Goal: Communication & Community: Answer question/provide support

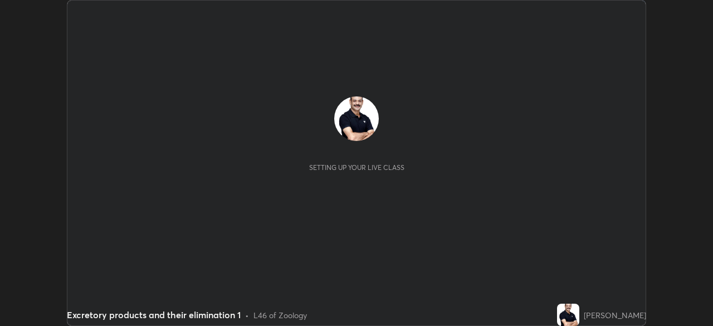
scroll to position [326, 713]
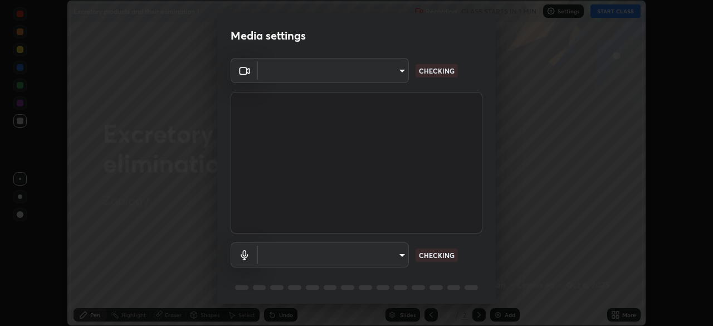
type input "cf4cade584ede8fb560bca5df173c6e0c2fab346f0fe5c0e134d57ffae5dbcad"
click at [404, 255] on body "Erase all Excretory products and their elimination 1 Recording CLASS STARTS IN …" at bounding box center [356, 163] width 713 height 326
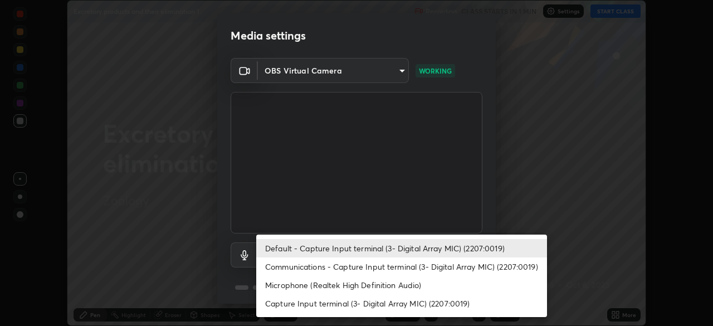
click at [370, 286] on li "Microphone (Realtek High Definition Audio)" at bounding box center [401, 285] width 291 height 18
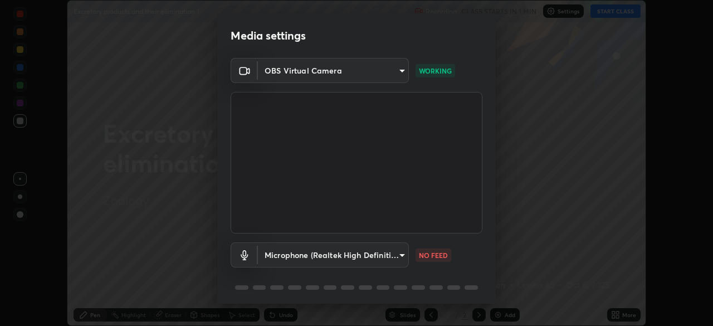
type input "2c7ce03bf44361b7ba6d686ec062d0a68e8820996cf89e2862210030541b57e2"
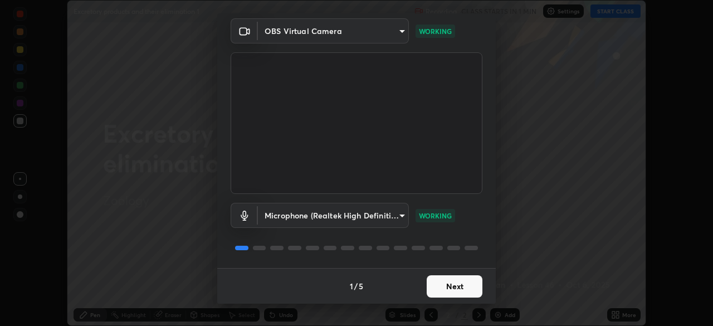
click at [462, 284] on button "Next" at bounding box center [455, 286] width 56 height 22
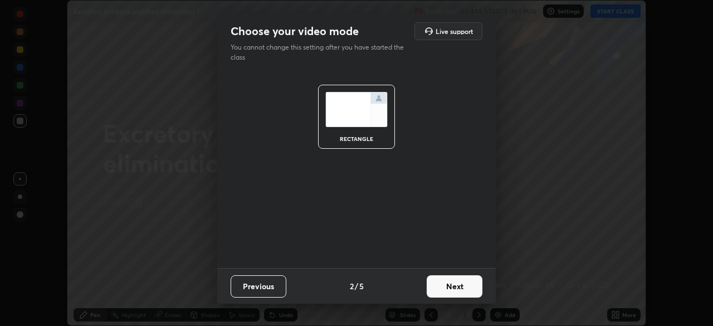
scroll to position [0, 0]
click at [464, 288] on button "Next" at bounding box center [455, 286] width 56 height 22
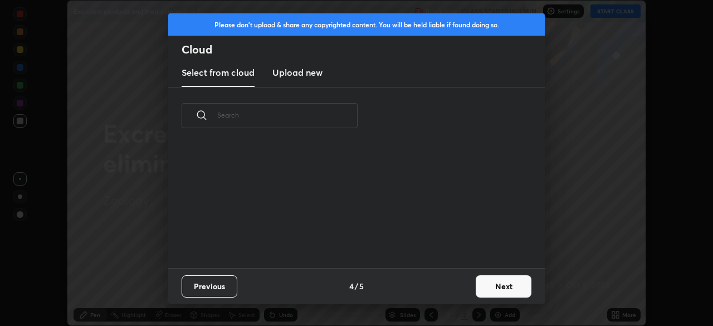
click at [468, 288] on div "Previous 4 / 5 Next" at bounding box center [356, 286] width 376 height 36
click at [505, 287] on button "Next" at bounding box center [504, 286] width 56 height 22
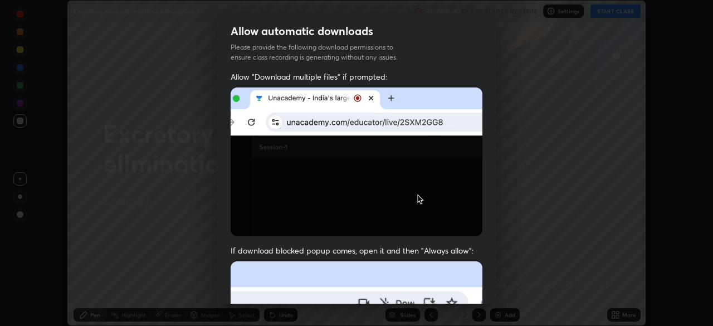
click at [506, 287] on div "Allow automatic downloads Please provide the following download permissions to …" at bounding box center [356, 163] width 713 height 326
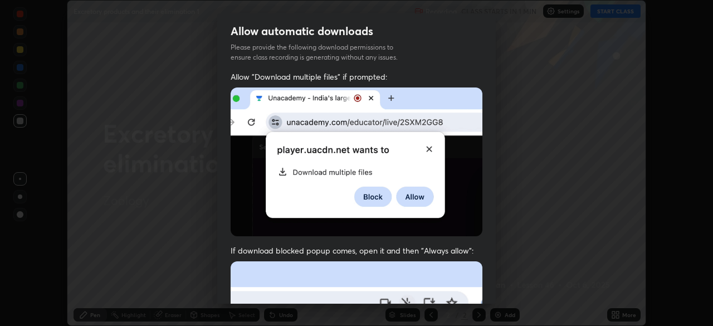
scroll to position [267, 0]
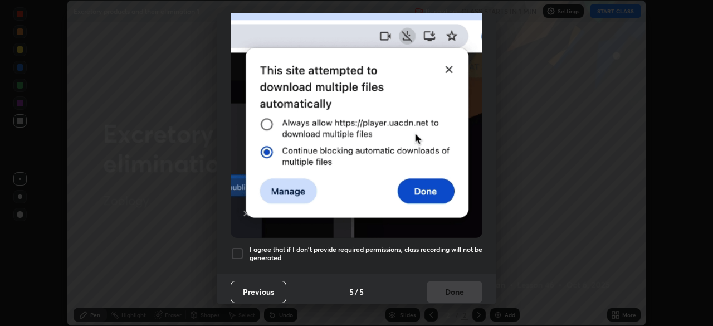
click at [238, 251] on div at bounding box center [237, 253] width 13 height 13
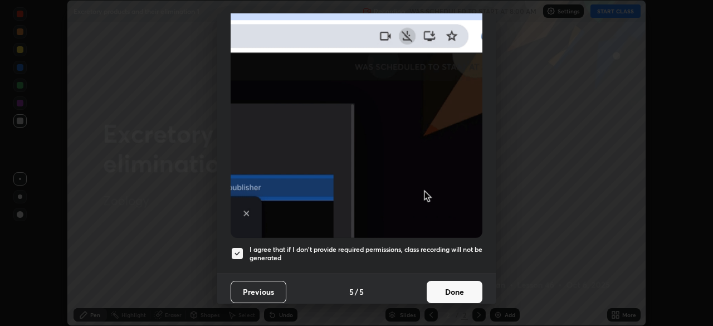
click at [451, 284] on button "Done" at bounding box center [455, 292] width 56 height 22
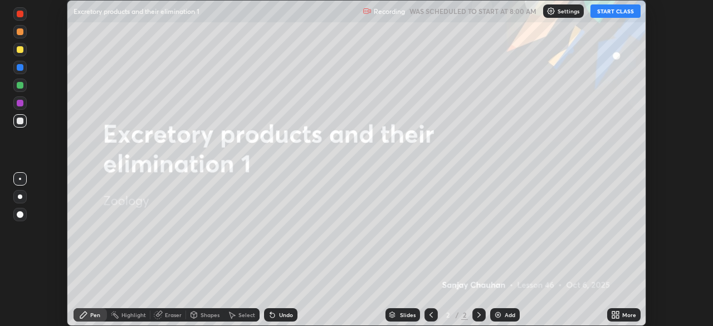
click at [613, 15] on button "START CLASS" at bounding box center [615, 10] width 50 height 13
click at [624, 314] on div "More" at bounding box center [629, 315] width 14 height 6
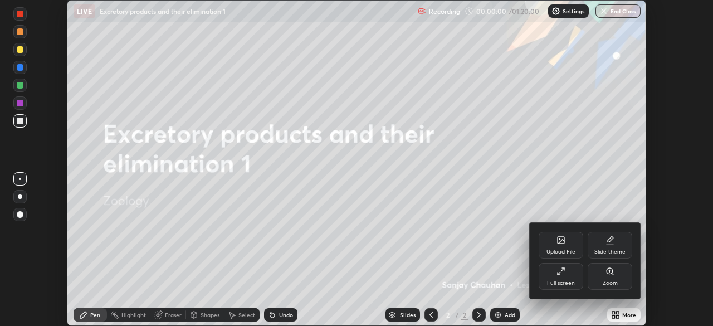
click at [566, 249] on div "Upload File" at bounding box center [560, 252] width 29 height 6
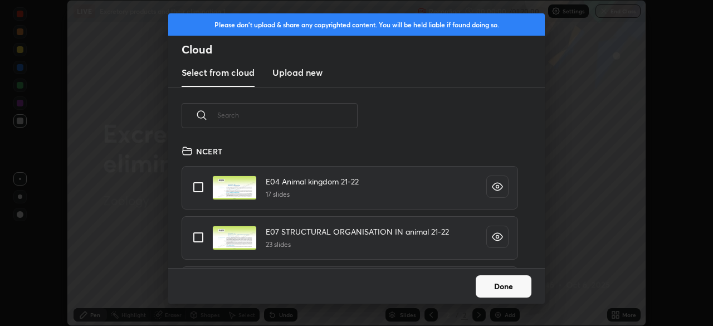
scroll to position [124, 358]
click at [309, 113] on input "text" at bounding box center [287, 114] width 140 height 47
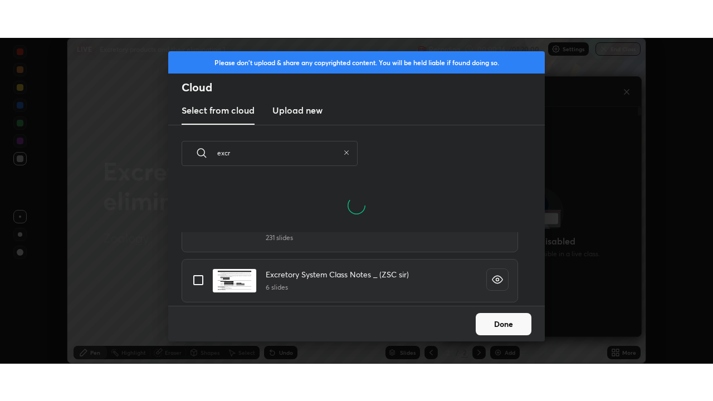
scroll to position [56, 0]
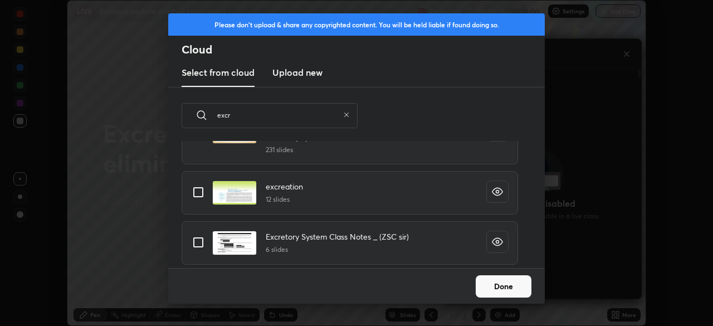
type input "excr"
click at [195, 194] on input "grid" at bounding box center [198, 191] width 23 height 23
checkbox input "true"
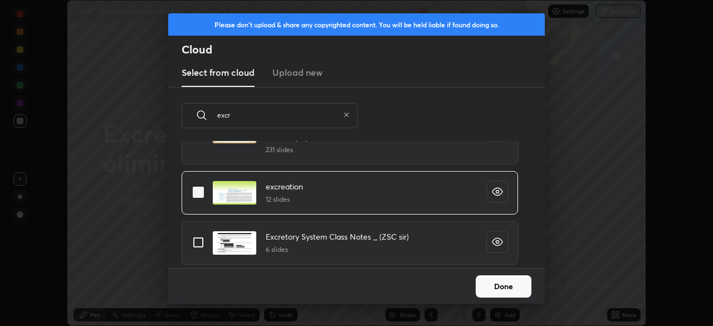
click at [505, 286] on button "Done" at bounding box center [504, 286] width 56 height 22
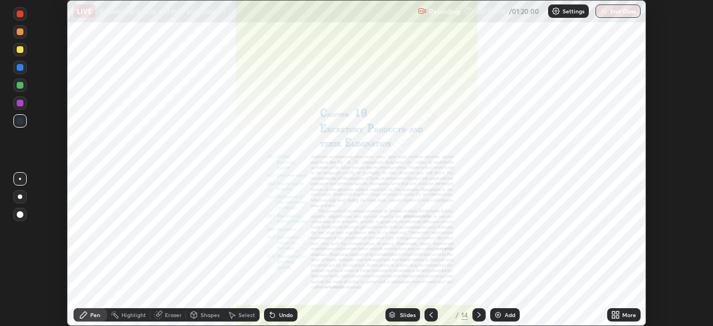
click at [480, 315] on icon at bounding box center [478, 315] width 3 height 6
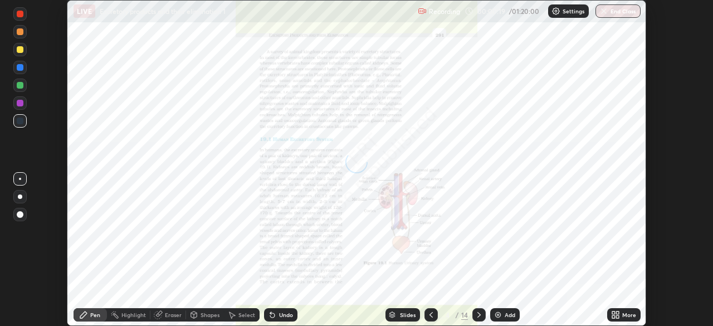
click at [479, 316] on icon at bounding box center [479, 314] width 9 height 9
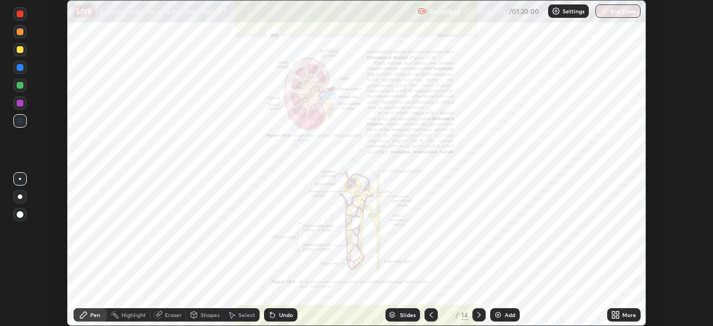
click at [480, 312] on icon at bounding box center [479, 314] width 9 height 9
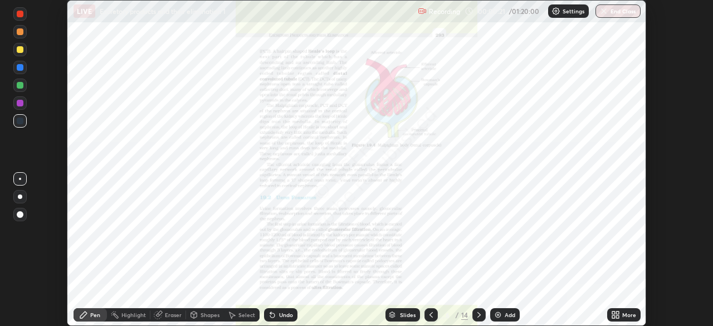
click at [476, 314] on icon at bounding box center [479, 314] width 9 height 9
click at [625, 316] on div "More" at bounding box center [629, 315] width 14 height 6
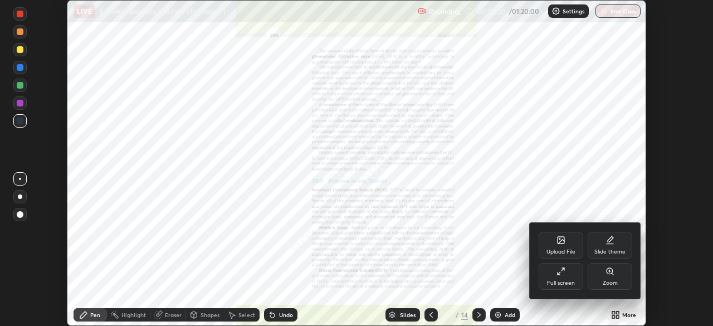
click at [566, 281] on div "Full screen" at bounding box center [561, 283] width 28 height 6
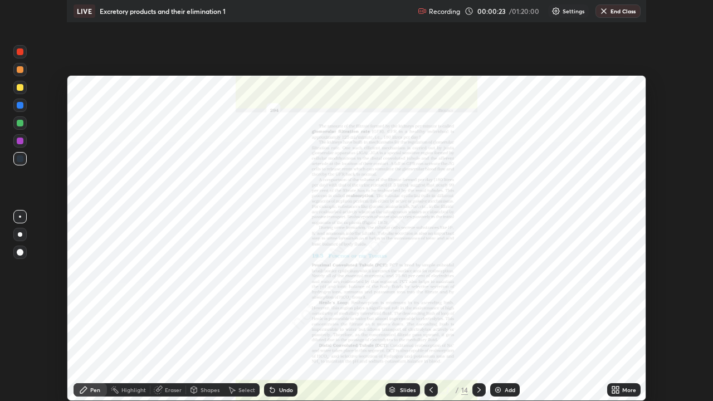
scroll to position [401, 713]
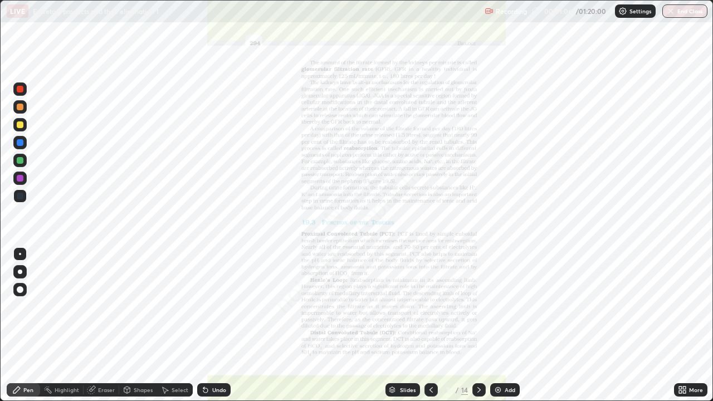
click at [431, 325] on div at bounding box center [430, 389] width 13 height 13
click at [109, 325] on div "Eraser" at bounding box center [106, 390] width 17 height 6
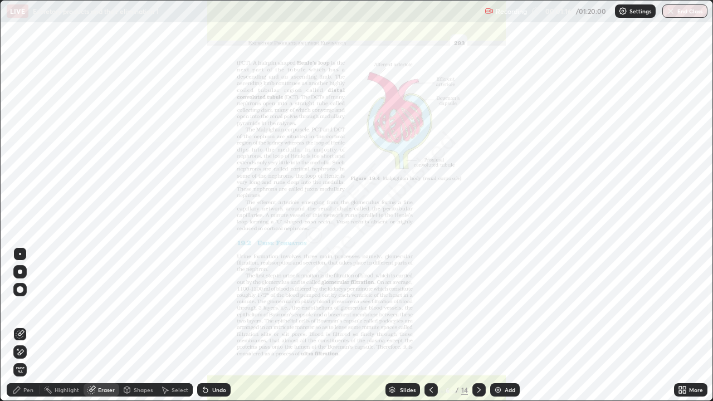
click at [20, 325] on span "Erase all" at bounding box center [20, 369] width 12 height 7
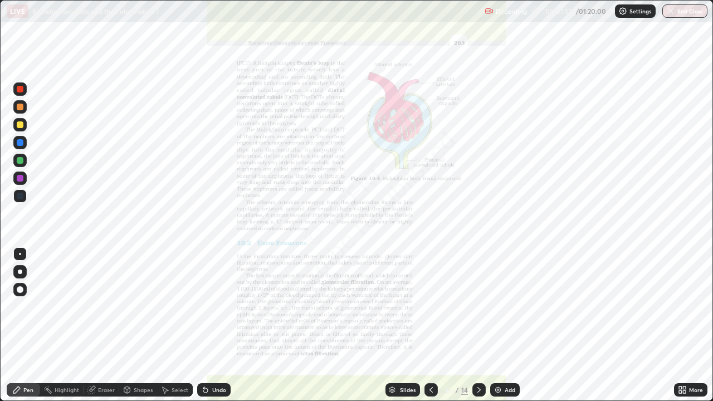
click at [478, 325] on icon at bounding box center [479, 389] width 9 height 9
click at [480, 325] on icon at bounding box center [479, 389] width 9 height 9
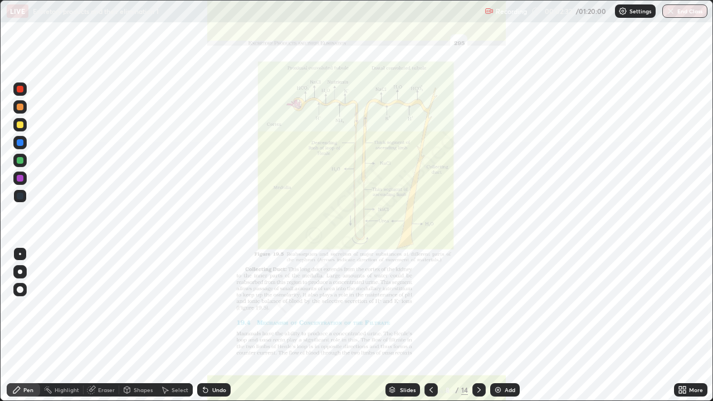
click at [696, 325] on div "More" at bounding box center [696, 390] width 14 height 6
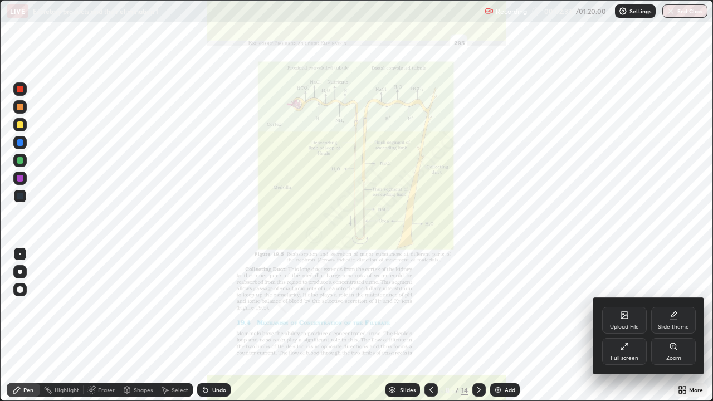
click at [669, 325] on div "Zoom" at bounding box center [673, 358] width 15 height 6
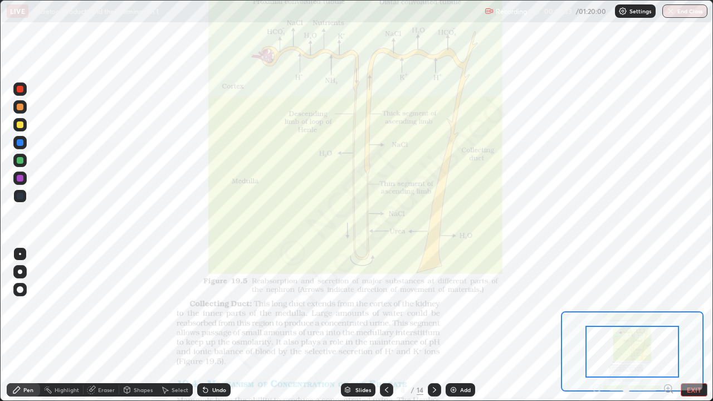
click at [668, 325] on icon at bounding box center [668, 388] width 3 height 0
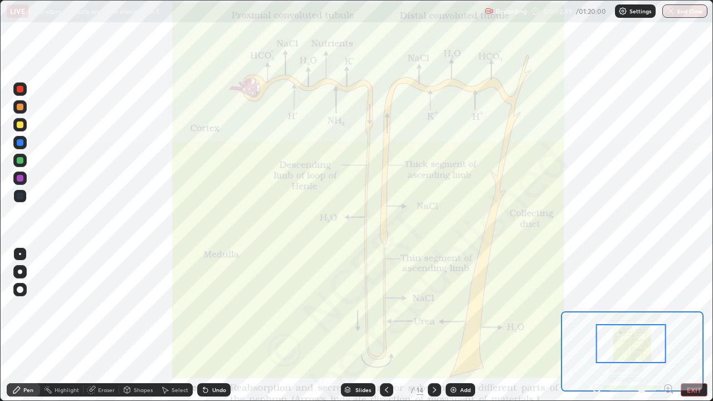
click at [19, 178] on div at bounding box center [20, 178] width 7 height 7
click at [22, 177] on div at bounding box center [20, 178] width 7 height 7
click at [23, 197] on div at bounding box center [20, 196] width 7 height 7
click at [104, 325] on div "Eraser" at bounding box center [106, 390] width 17 height 6
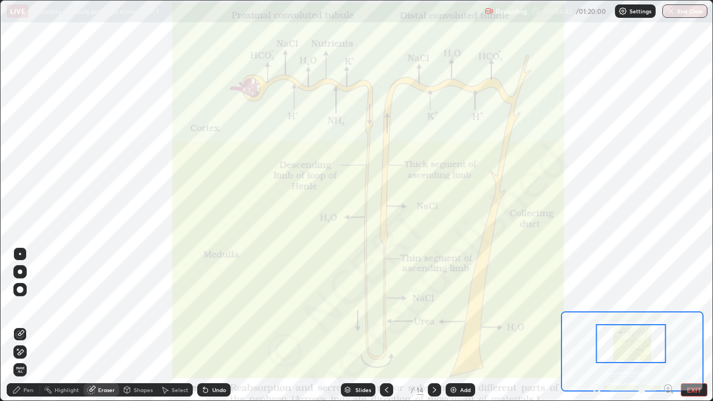
click at [22, 325] on span "Erase all" at bounding box center [20, 369] width 12 height 7
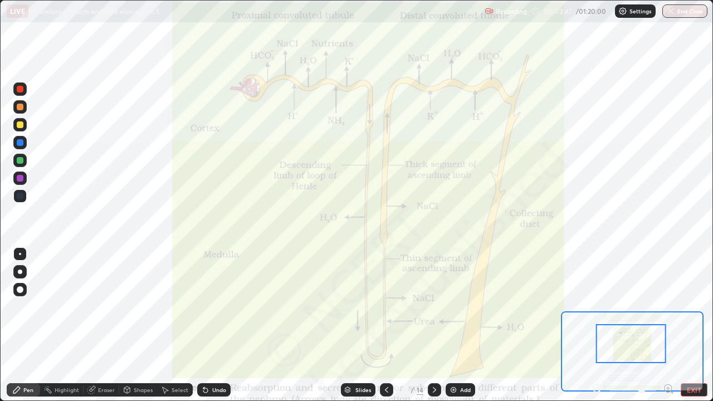
click at [19, 145] on div at bounding box center [20, 142] width 7 height 7
click at [104, 325] on div "Eraser" at bounding box center [106, 390] width 17 height 6
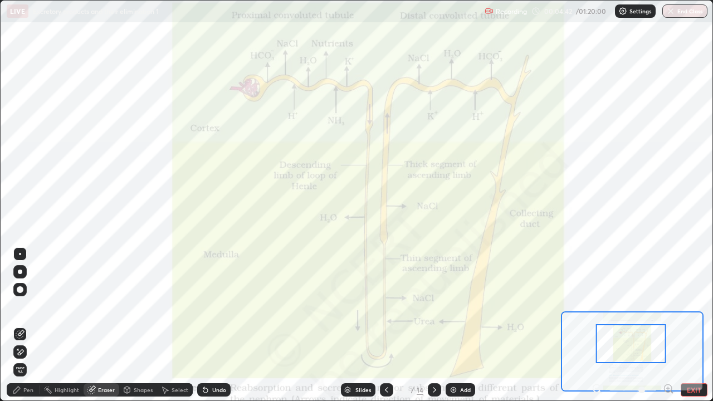
click at [20, 325] on span "Erase all" at bounding box center [20, 369] width 12 height 7
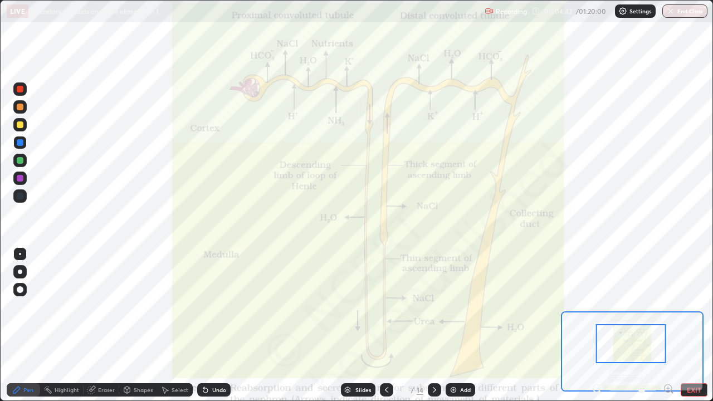
click at [28, 325] on div "Pen" at bounding box center [28, 390] width 10 height 6
click at [23, 179] on div at bounding box center [20, 178] width 7 height 7
click at [175, 325] on div "Select" at bounding box center [175, 390] width 36 height 22
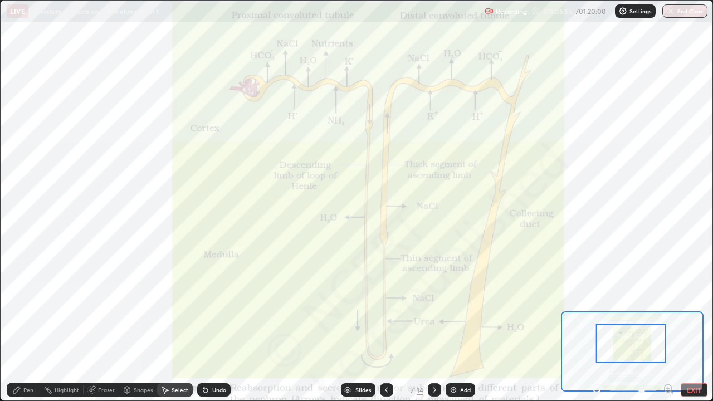
click at [30, 325] on div "Pen" at bounding box center [23, 389] width 33 height 13
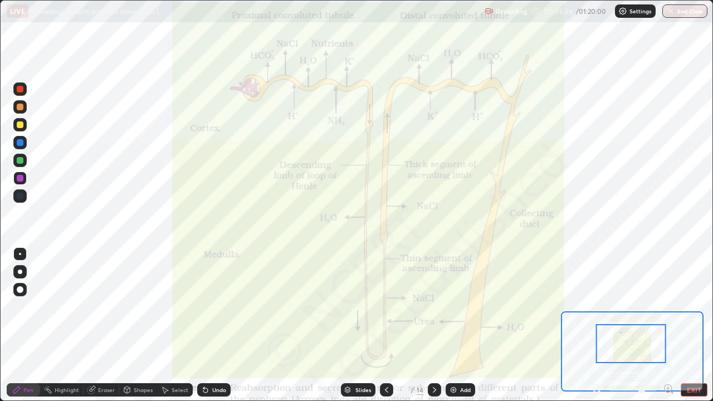
click at [21, 195] on div at bounding box center [20, 196] width 7 height 7
click at [22, 176] on div at bounding box center [20, 178] width 7 height 7
click at [23, 143] on div at bounding box center [20, 142] width 7 height 7
click at [20, 143] on div at bounding box center [20, 142] width 7 height 7
click at [20, 179] on div at bounding box center [20, 178] width 7 height 7
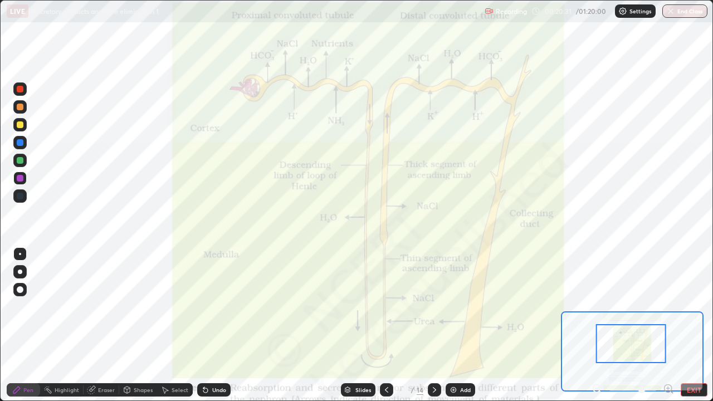
click at [387, 325] on icon at bounding box center [386, 389] width 9 height 9
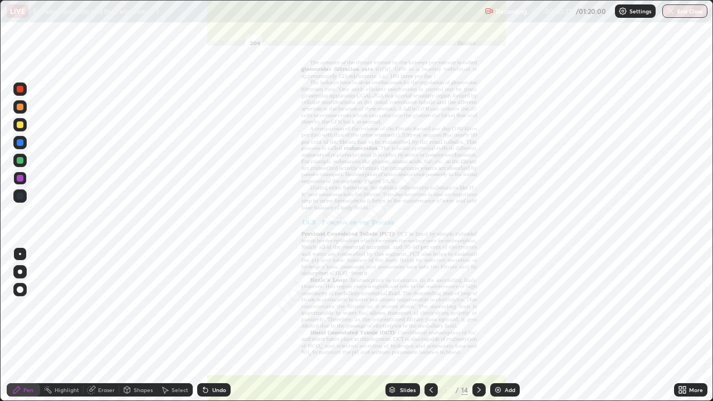
click at [507, 325] on div "Add" at bounding box center [510, 390] width 11 height 6
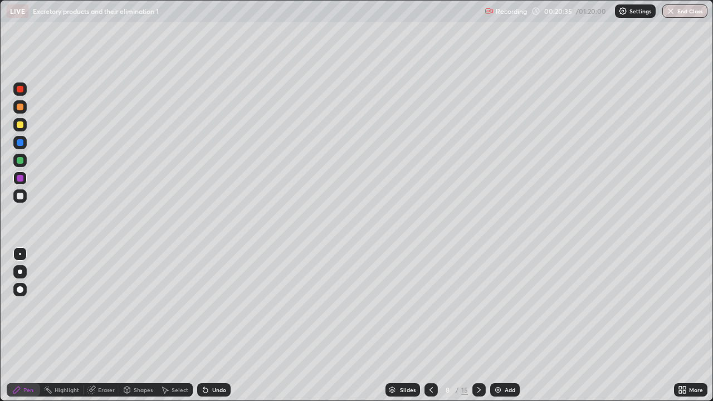
click at [19, 142] on div at bounding box center [20, 142] width 7 height 7
click at [21, 176] on div at bounding box center [20, 178] width 7 height 7
click at [21, 196] on div at bounding box center [20, 196] width 7 height 7
click at [22, 177] on div at bounding box center [20, 178] width 7 height 7
click at [19, 124] on div at bounding box center [20, 124] width 7 height 7
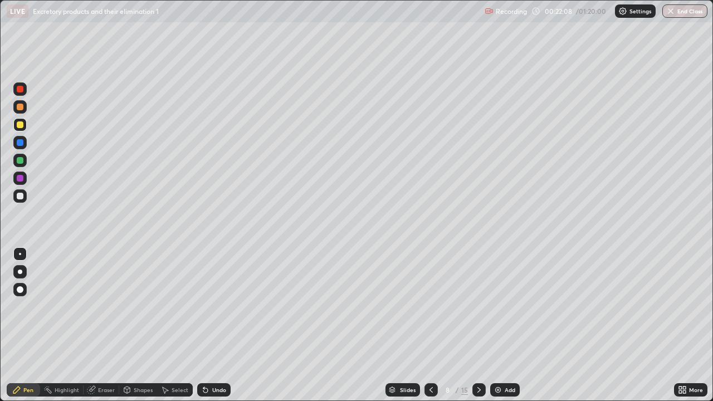
click at [19, 160] on div at bounding box center [20, 160] width 7 height 7
click at [25, 197] on div at bounding box center [19, 195] width 13 height 13
click at [14, 197] on div at bounding box center [19, 195] width 13 height 13
click at [22, 158] on div at bounding box center [20, 160] width 7 height 7
click at [112, 325] on div "Eraser" at bounding box center [106, 390] width 17 height 6
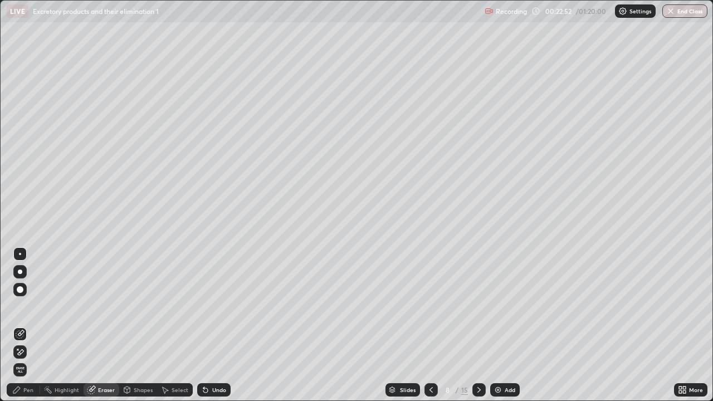
click at [25, 325] on div "Pen" at bounding box center [28, 390] width 10 height 6
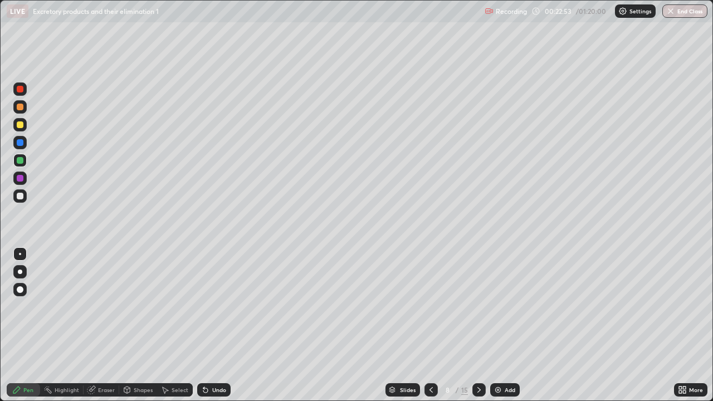
click at [21, 159] on div at bounding box center [20, 160] width 7 height 7
click at [22, 144] on div at bounding box center [20, 142] width 7 height 7
click at [477, 325] on icon at bounding box center [479, 389] width 9 height 9
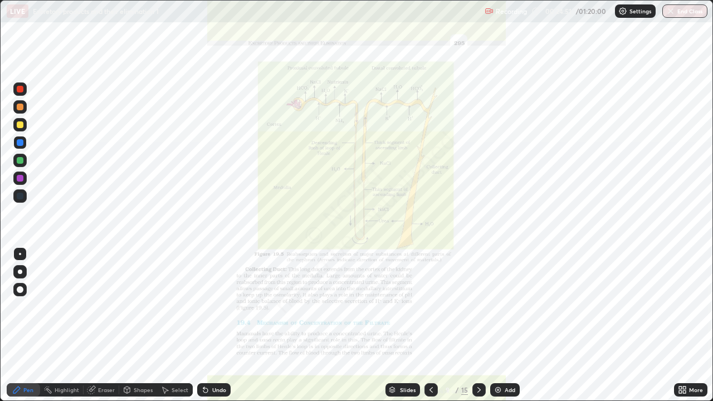
click at [696, 325] on div "More" at bounding box center [696, 390] width 14 height 6
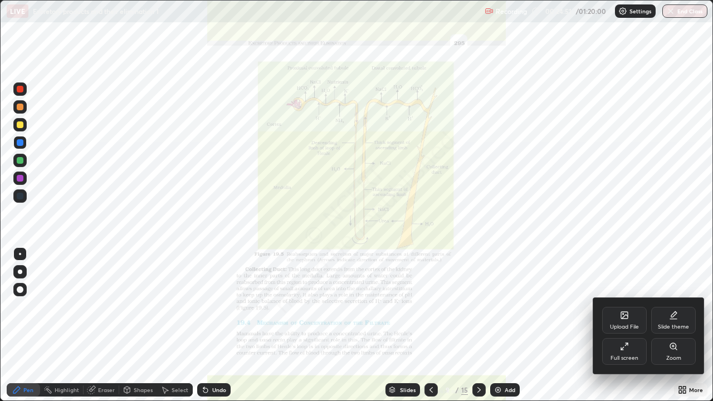
click at [678, 325] on div "Zoom" at bounding box center [673, 358] width 15 height 6
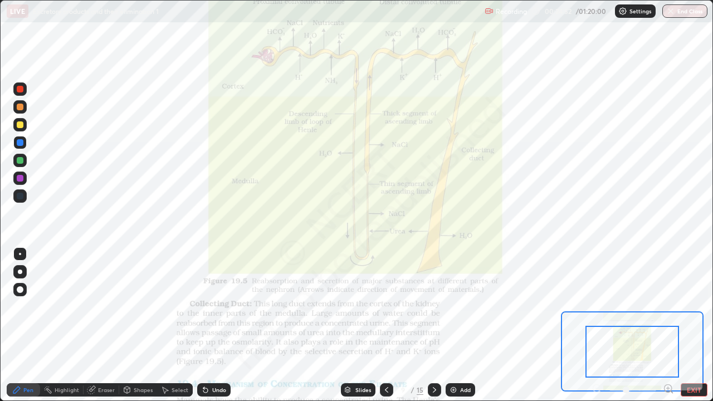
click at [671, 325] on icon at bounding box center [668, 388] width 11 height 11
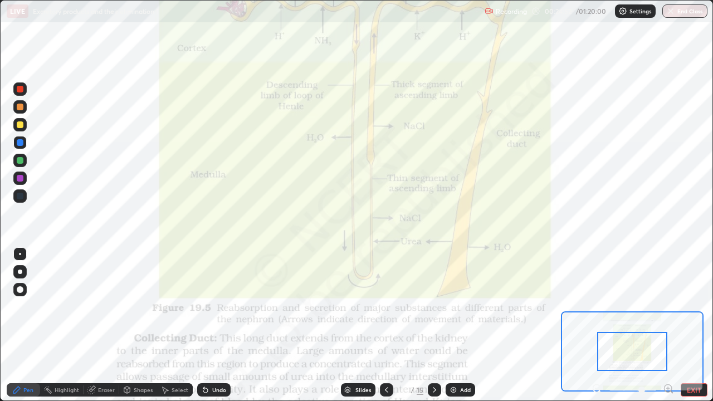
click at [668, 325] on icon at bounding box center [668, 388] width 0 height 3
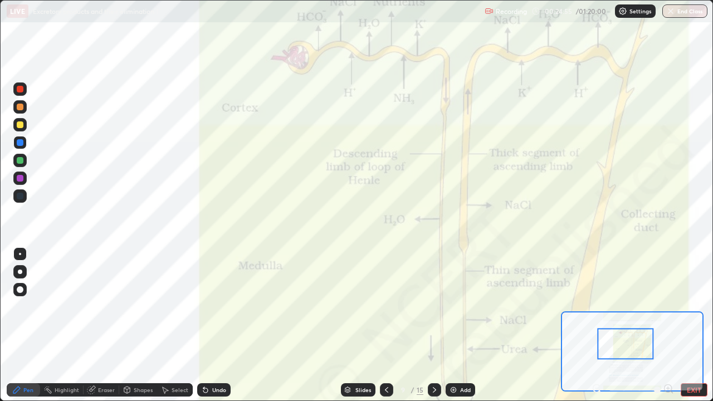
click at [692, 325] on button "EXIT" at bounding box center [694, 389] width 27 height 13
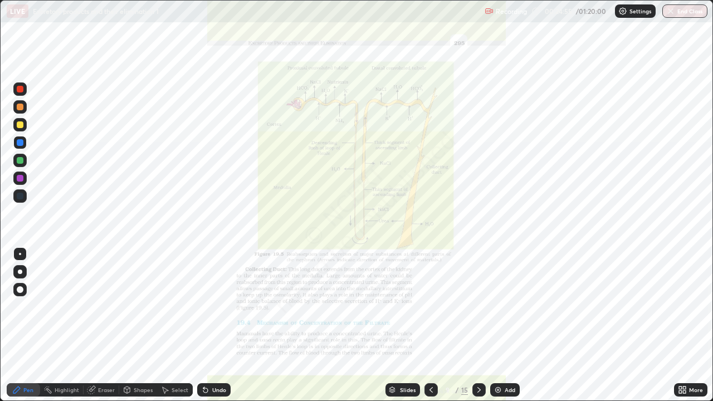
click at [692, 325] on div "More" at bounding box center [696, 390] width 14 height 6
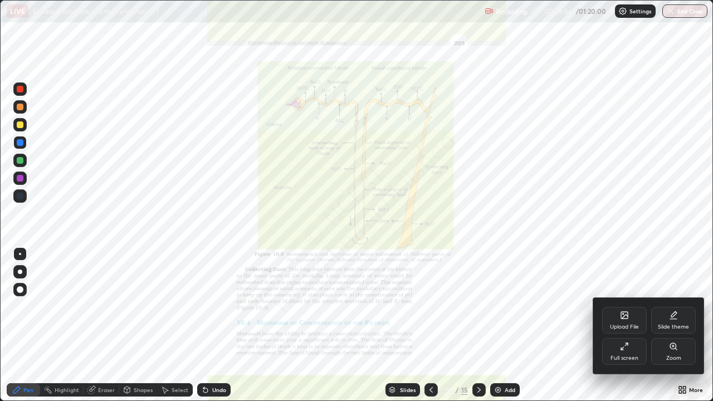
click at [669, 325] on div "Zoom" at bounding box center [673, 358] width 15 height 6
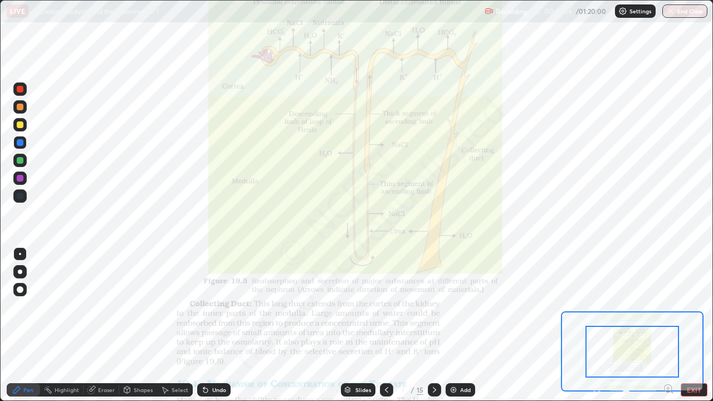
click at [668, 325] on icon at bounding box center [668, 388] width 3 height 0
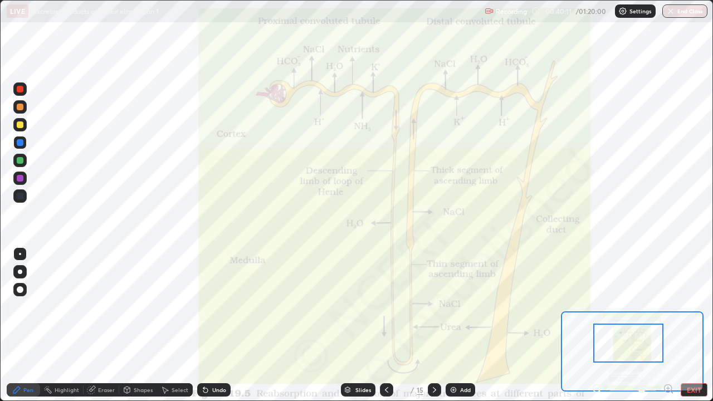
click at [20, 176] on div at bounding box center [20, 178] width 7 height 7
click at [22, 143] on div at bounding box center [20, 142] width 7 height 7
click at [19, 144] on div at bounding box center [20, 142] width 7 height 7
click at [110, 325] on div "Eraser" at bounding box center [102, 389] width 36 height 13
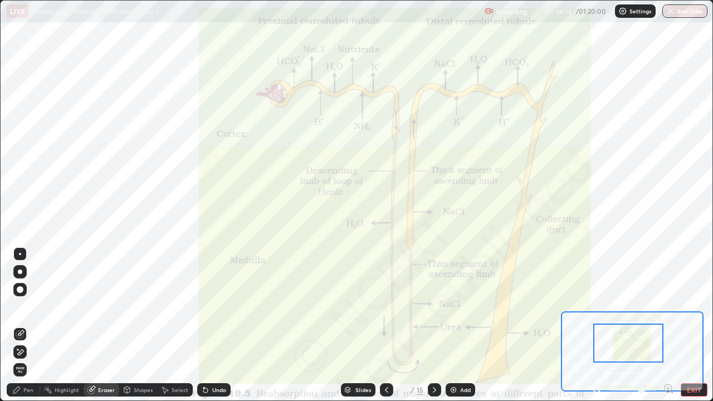
click at [36, 325] on div "Pen" at bounding box center [23, 389] width 33 height 13
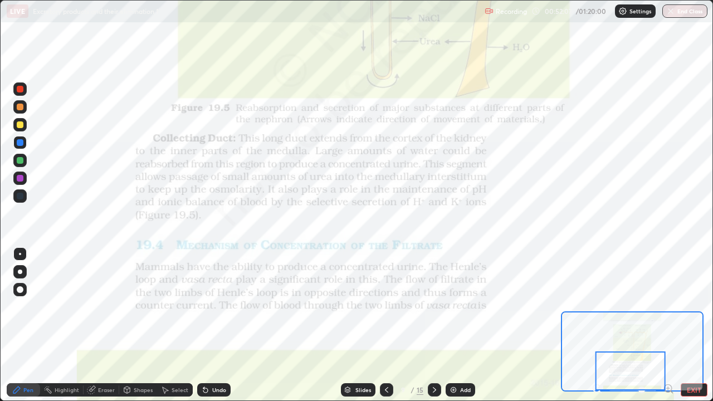
click at [431, 325] on icon at bounding box center [434, 389] width 9 height 9
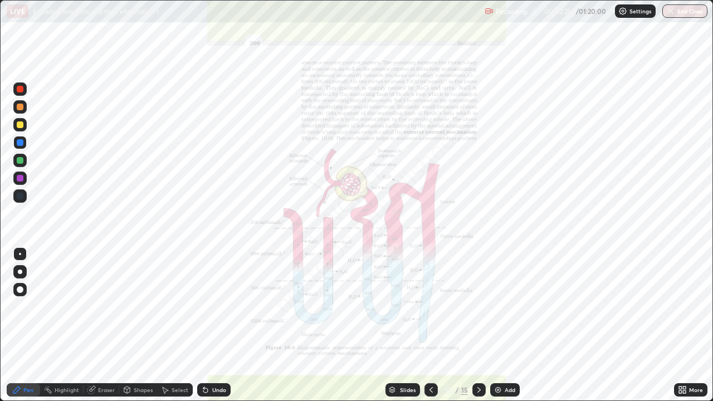
click at [110, 325] on div "Eraser" at bounding box center [106, 390] width 17 height 6
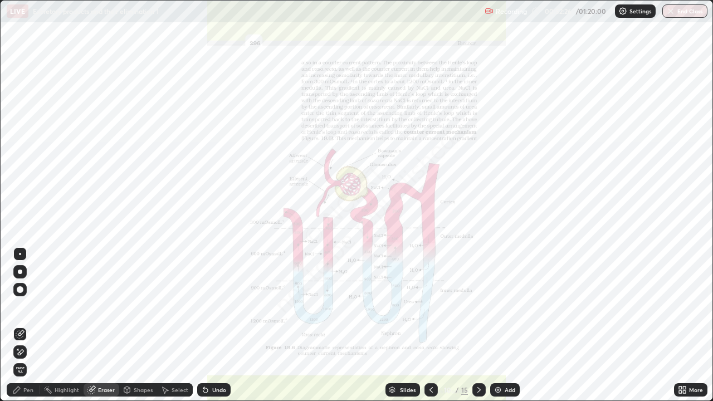
click at [20, 325] on span "Erase all" at bounding box center [20, 369] width 12 height 7
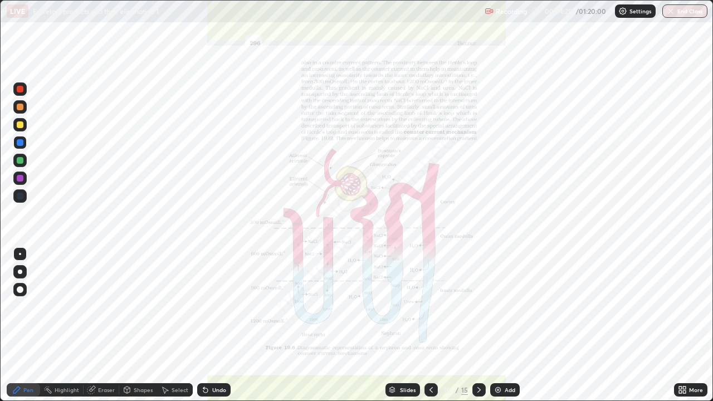
click at [429, 325] on icon at bounding box center [430, 390] width 3 height 6
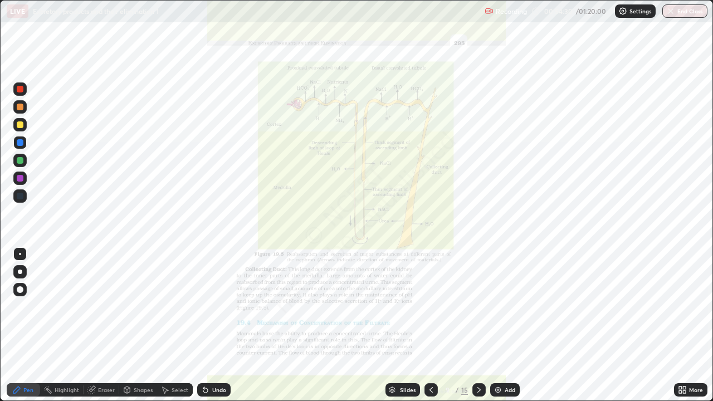
click at [517, 325] on div "Add" at bounding box center [505, 389] width 30 height 13
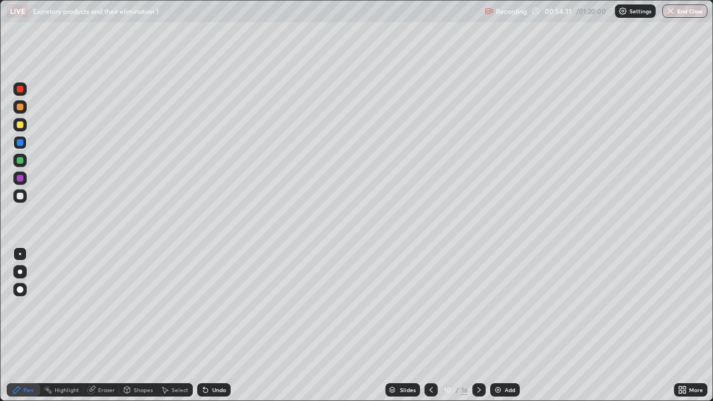
click at [39, 325] on div "Pen" at bounding box center [23, 389] width 33 height 13
click at [146, 325] on div "Shapes" at bounding box center [143, 390] width 19 height 6
click at [29, 325] on div "Pen" at bounding box center [28, 390] width 10 height 6
click at [20, 107] on div at bounding box center [20, 107] width 7 height 7
click at [140, 325] on div "Shapes" at bounding box center [143, 390] width 19 height 6
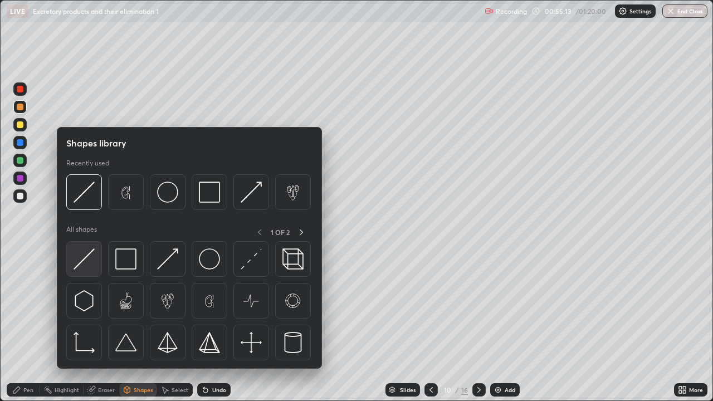
click at [89, 260] on img at bounding box center [84, 258] width 21 height 21
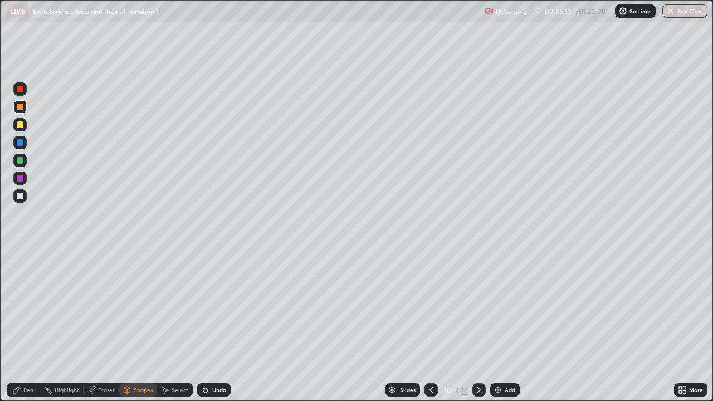
click at [20, 162] on div at bounding box center [20, 160] width 7 height 7
click at [98, 325] on div "Eraser" at bounding box center [106, 390] width 17 height 6
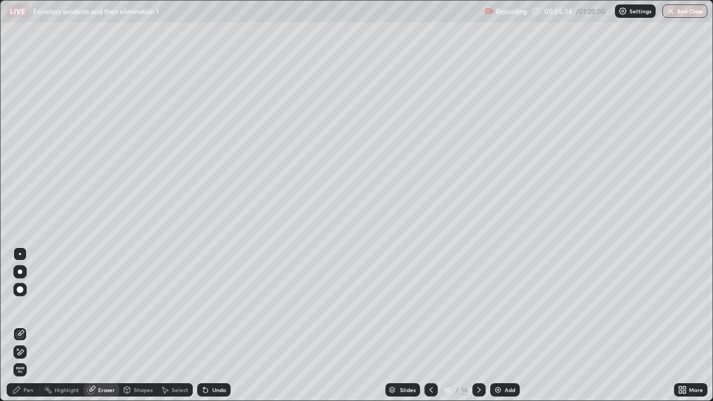
click at [32, 325] on div "Pen" at bounding box center [28, 390] width 10 height 6
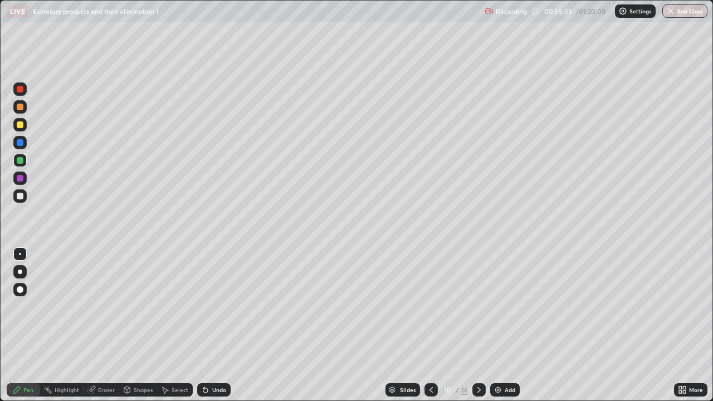
click at [18, 198] on div at bounding box center [20, 196] width 7 height 7
click at [20, 193] on div at bounding box center [20, 196] width 7 height 7
click at [26, 128] on div at bounding box center [19, 124] width 13 height 13
click at [19, 195] on div at bounding box center [20, 196] width 7 height 7
click at [22, 126] on div at bounding box center [20, 124] width 7 height 7
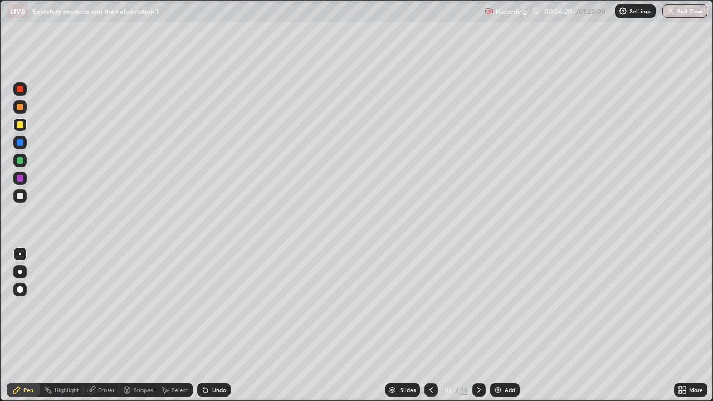
click at [139, 325] on div "Shapes" at bounding box center [143, 390] width 19 height 6
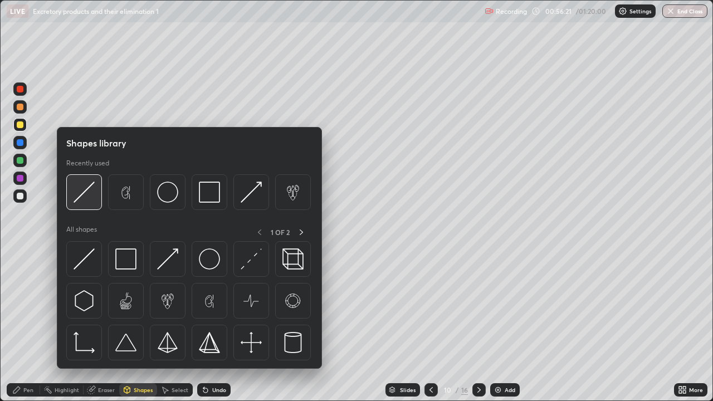
click at [85, 193] on img at bounding box center [84, 192] width 21 height 21
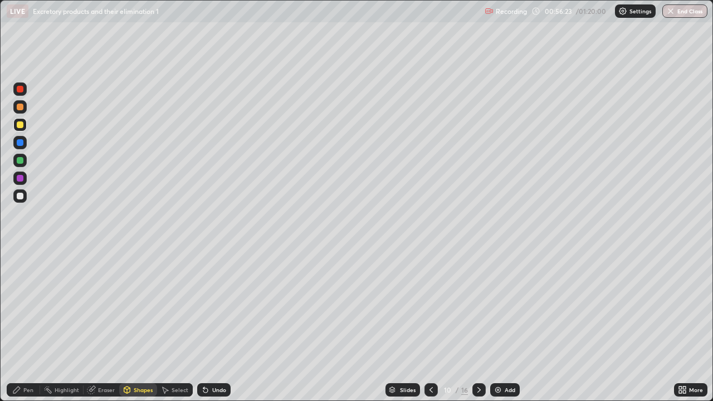
click at [19, 91] on div at bounding box center [20, 89] width 7 height 7
click at [105, 325] on div "Eraser" at bounding box center [106, 390] width 17 height 6
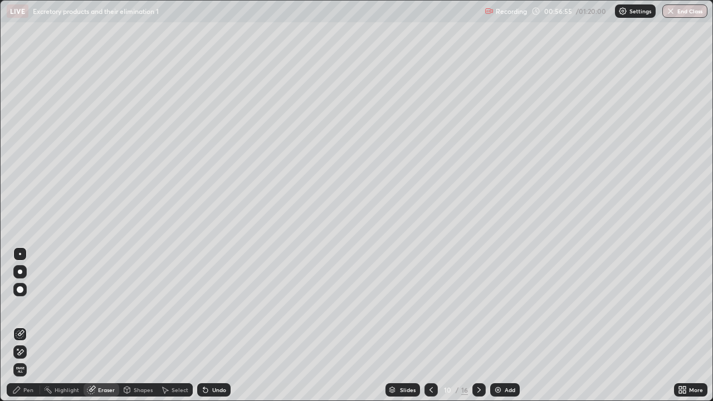
click at [67, 325] on div "Highlight" at bounding box center [67, 390] width 25 height 6
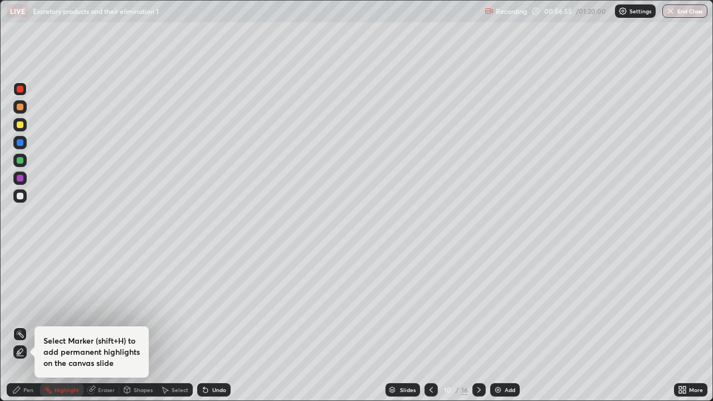
click at [25, 325] on div "Pen" at bounding box center [28, 390] width 10 height 6
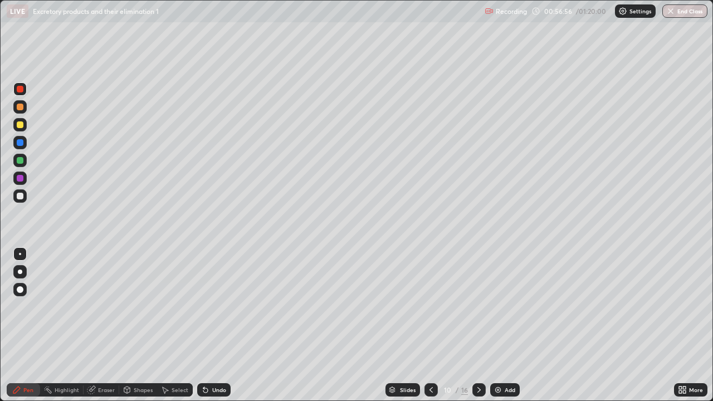
click at [22, 195] on div at bounding box center [20, 196] width 7 height 7
click at [431, 325] on icon at bounding box center [431, 389] width 9 height 9
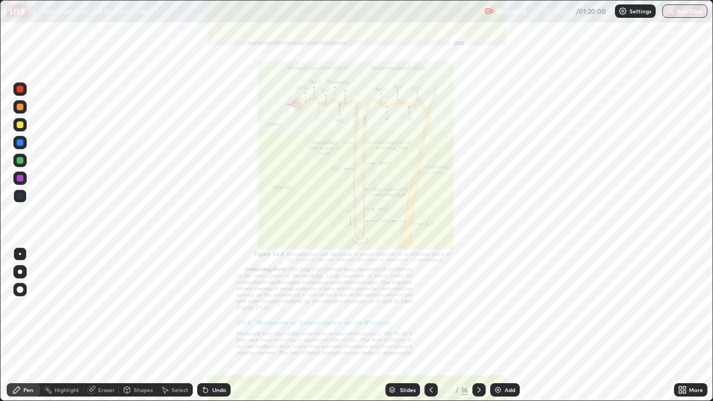
click at [430, 325] on icon at bounding box center [431, 389] width 9 height 9
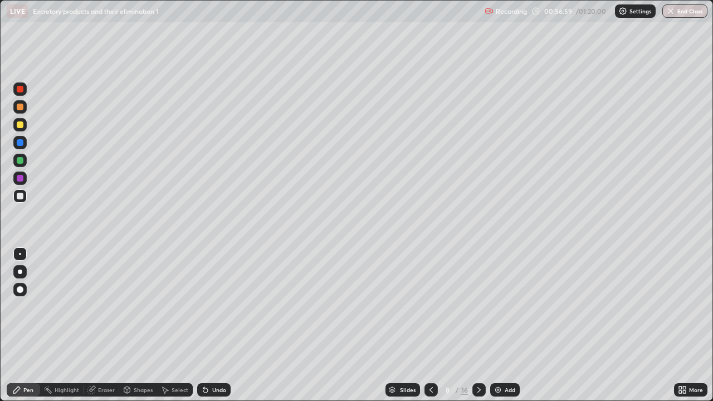
click at [429, 325] on icon at bounding box center [431, 389] width 9 height 9
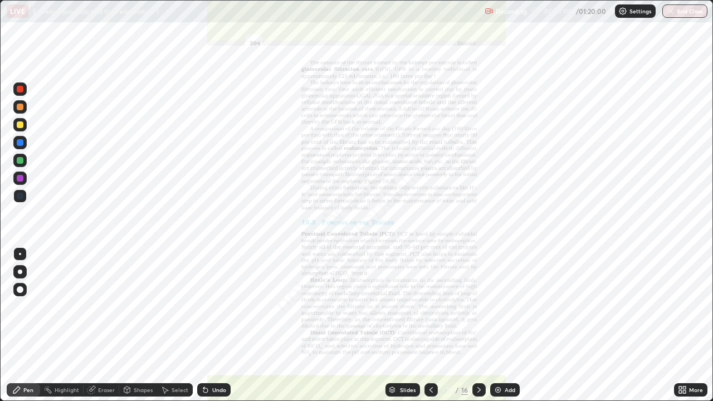
click at [430, 325] on icon at bounding box center [431, 389] width 9 height 9
click at [431, 325] on icon at bounding box center [431, 389] width 9 height 9
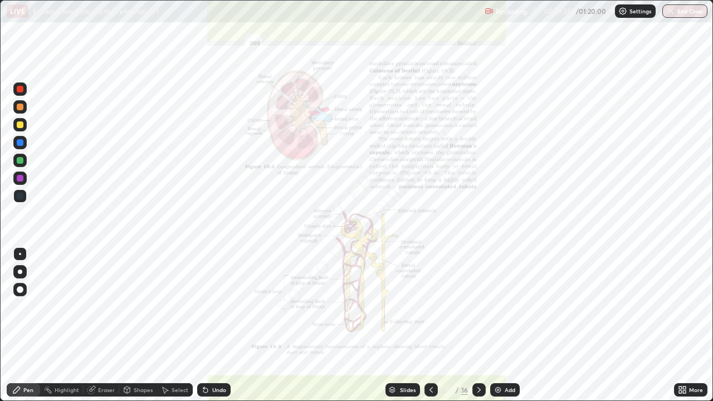
click at [106, 325] on div "Eraser" at bounding box center [106, 390] width 17 height 6
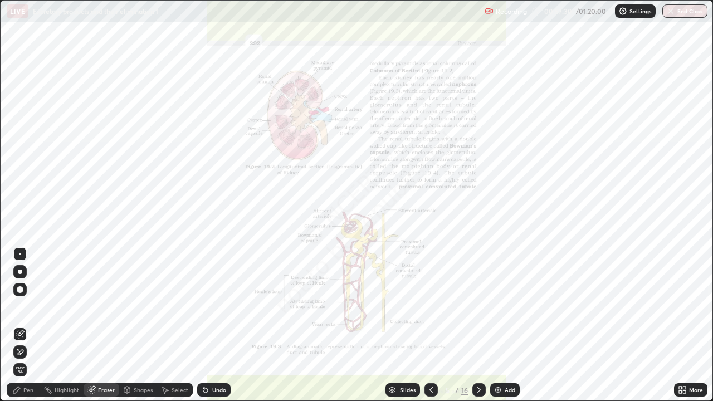
click at [20, 325] on span "Erase all" at bounding box center [20, 369] width 12 height 7
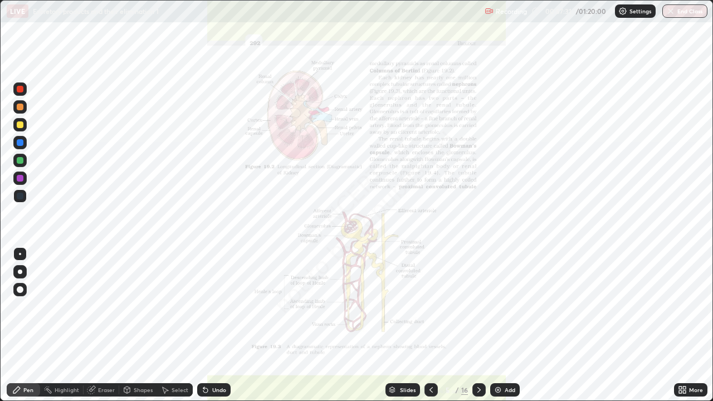
click at [478, 325] on icon at bounding box center [479, 389] width 9 height 9
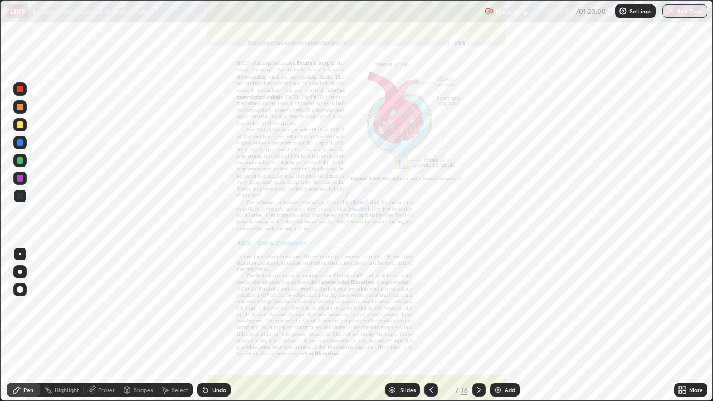
click at [477, 325] on icon at bounding box center [479, 389] width 9 height 9
click at [478, 325] on icon at bounding box center [479, 389] width 9 height 9
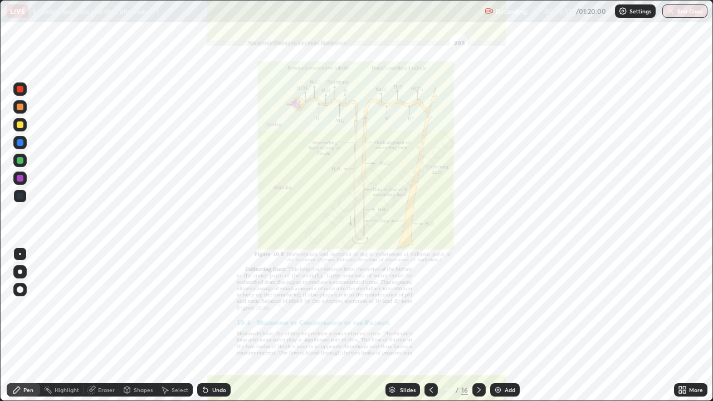
click at [478, 325] on icon at bounding box center [479, 389] width 9 height 9
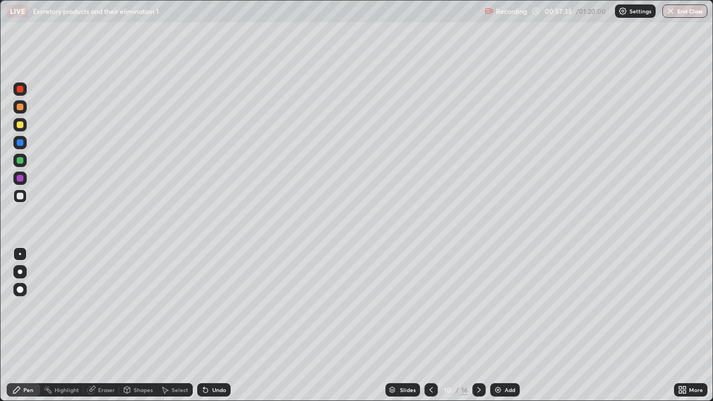
click at [25, 178] on div at bounding box center [19, 178] width 13 height 13
click at [21, 89] on div at bounding box center [20, 89] width 7 height 7
click at [22, 106] on div at bounding box center [20, 107] width 7 height 7
click at [18, 178] on div at bounding box center [20, 178] width 7 height 7
click at [116, 325] on div "Eraser" at bounding box center [102, 389] width 36 height 13
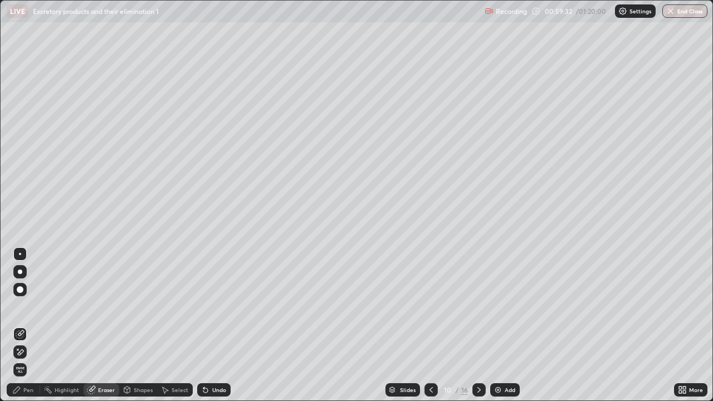
click at [31, 325] on div "Pen" at bounding box center [28, 390] width 10 height 6
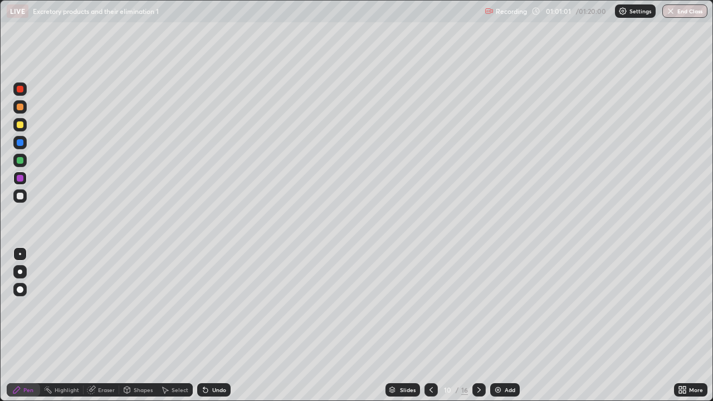
click at [21, 125] on div at bounding box center [20, 124] width 7 height 7
click at [22, 198] on div at bounding box center [20, 196] width 7 height 7
click at [104, 325] on div "Eraser" at bounding box center [106, 390] width 17 height 6
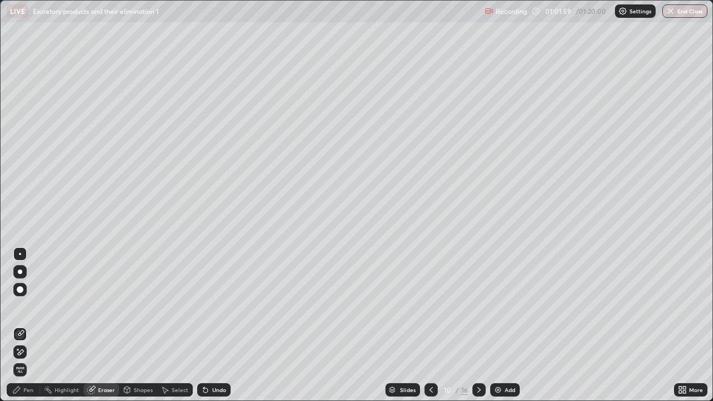
click at [28, 325] on div "Pen" at bounding box center [28, 390] width 10 height 6
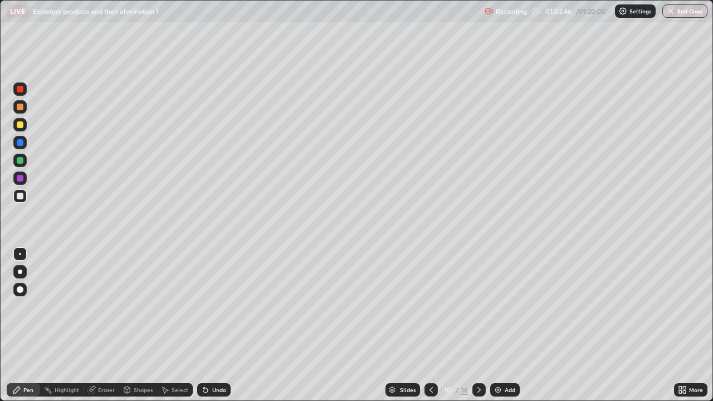
click at [19, 177] on div at bounding box center [20, 178] width 7 height 7
click at [17, 162] on div at bounding box center [20, 160] width 7 height 7
click at [18, 122] on div at bounding box center [20, 124] width 7 height 7
click at [21, 107] on div at bounding box center [20, 107] width 7 height 7
click at [138, 325] on div "Shapes" at bounding box center [143, 390] width 19 height 6
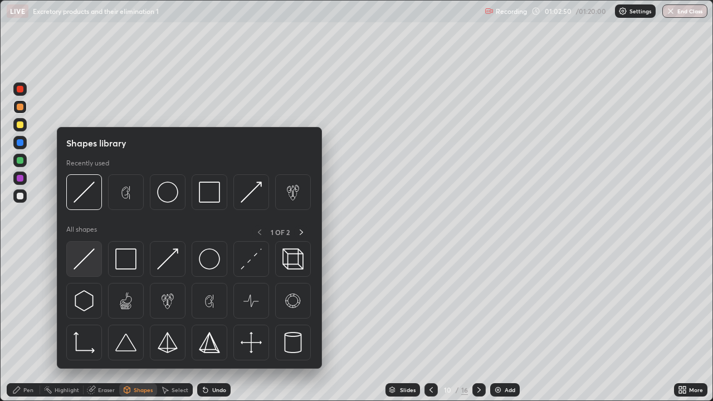
click at [85, 262] on img at bounding box center [84, 258] width 21 height 21
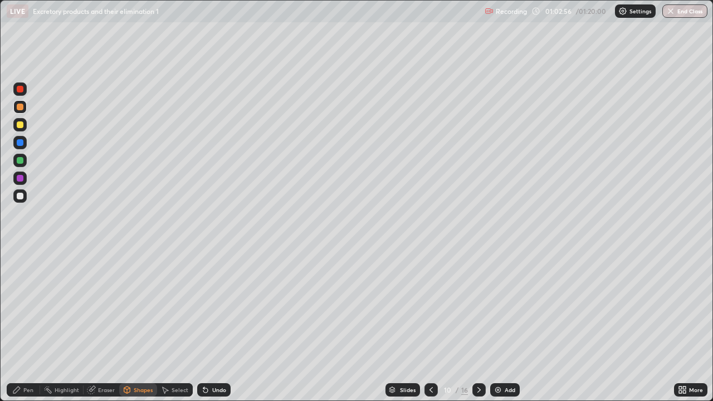
click at [109, 325] on div "Eraser" at bounding box center [106, 390] width 17 height 6
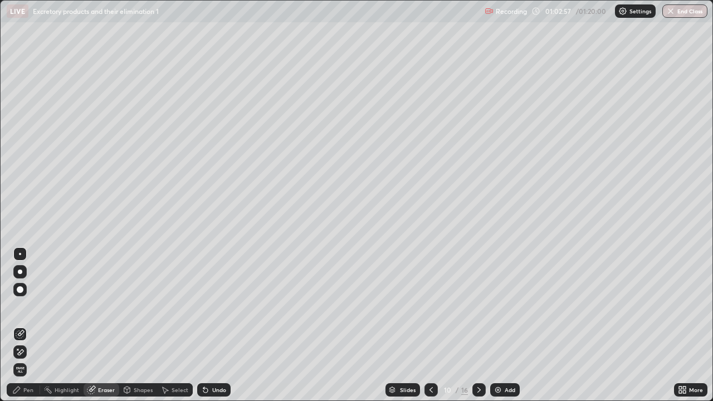
click at [29, 325] on div "Pen" at bounding box center [28, 390] width 10 height 6
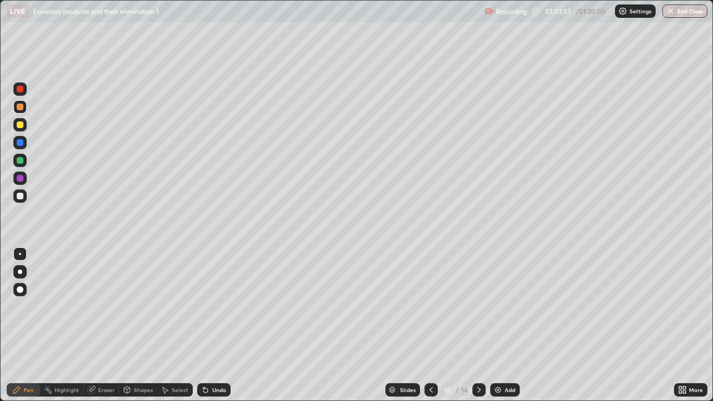
click at [21, 195] on div at bounding box center [20, 196] width 7 height 7
click at [478, 325] on icon at bounding box center [478, 390] width 3 height 6
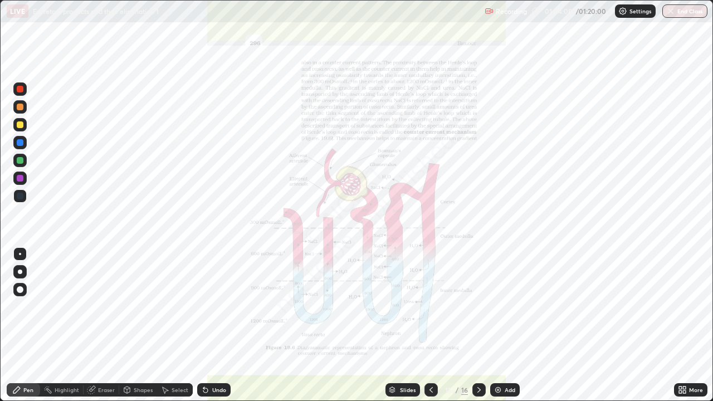
click at [429, 325] on icon at bounding box center [430, 390] width 3 height 6
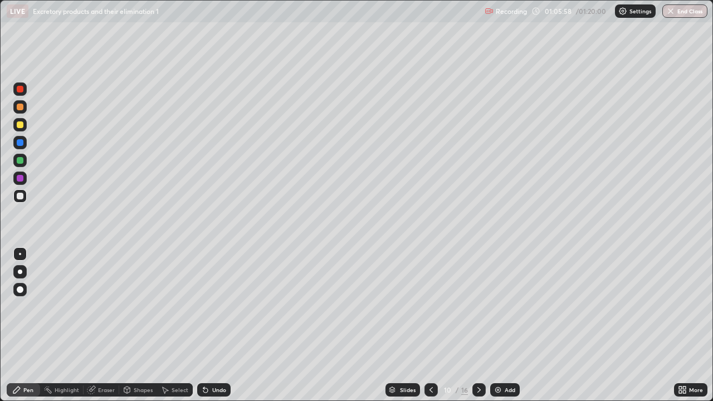
click at [478, 325] on icon at bounding box center [479, 389] width 9 height 9
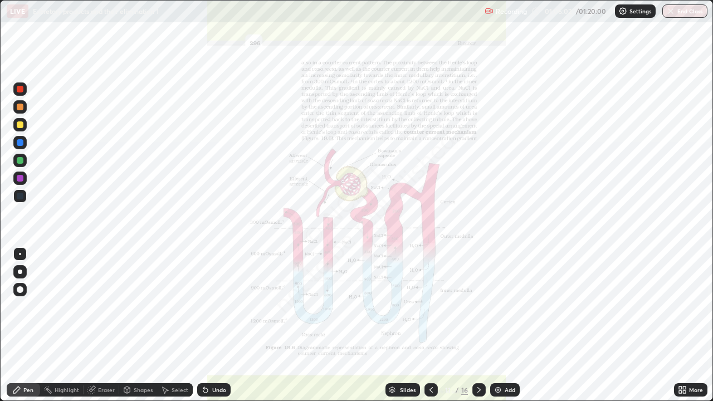
click at [475, 325] on icon at bounding box center [479, 389] width 9 height 9
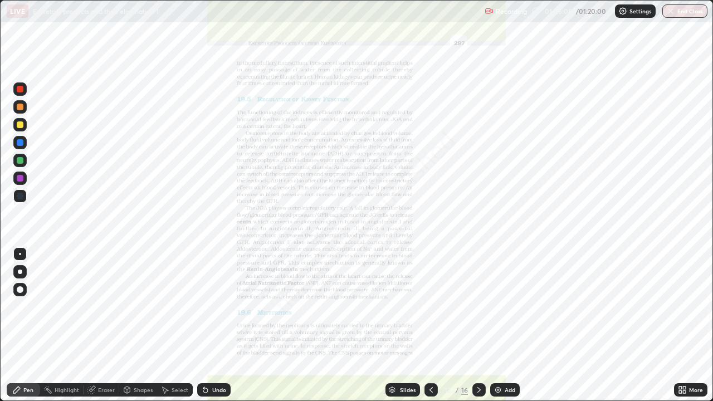
click at [432, 325] on div at bounding box center [430, 389] width 13 height 13
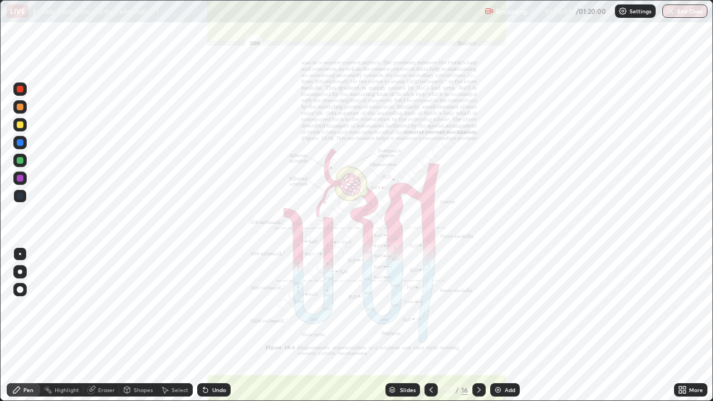
click at [428, 325] on div at bounding box center [430, 389] width 13 height 13
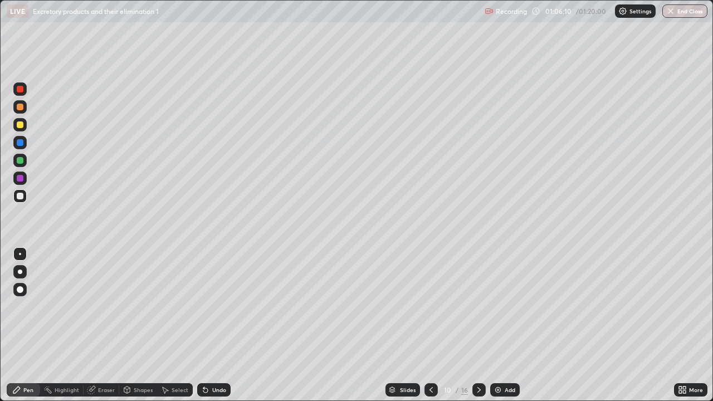
click at [431, 325] on icon at bounding box center [431, 389] width 9 height 9
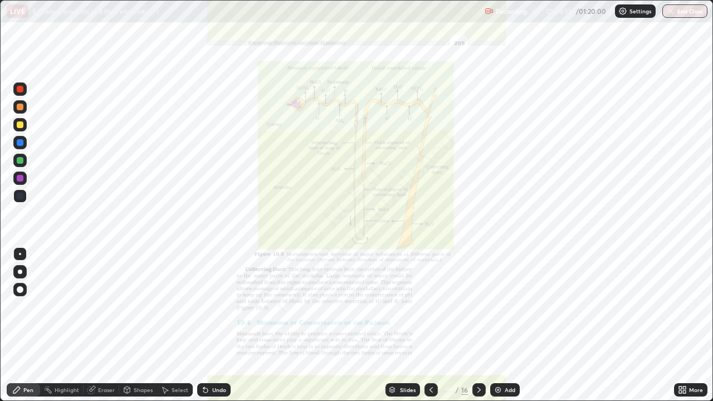
click at [427, 325] on div at bounding box center [430, 389] width 13 height 13
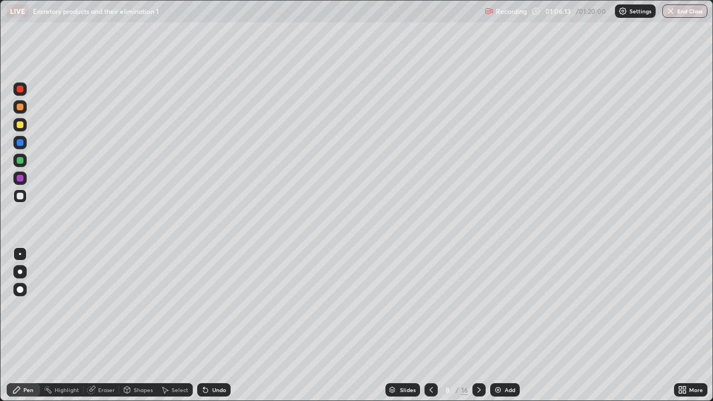
click at [479, 325] on div at bounding box center [478, 389] width 13 height 13
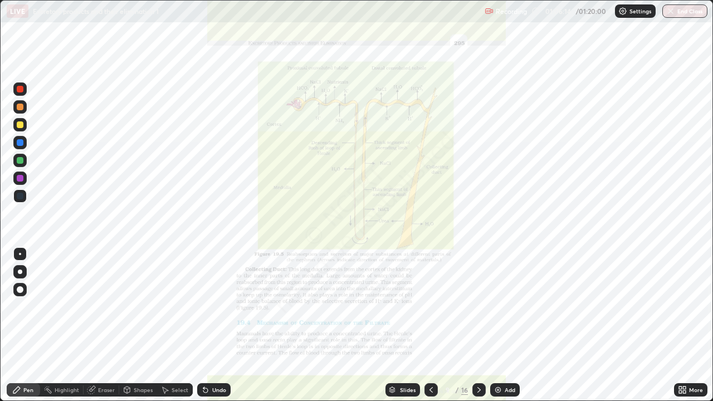
click at [476, 325] on div at bounding box center [478, 389] width 13 height 13
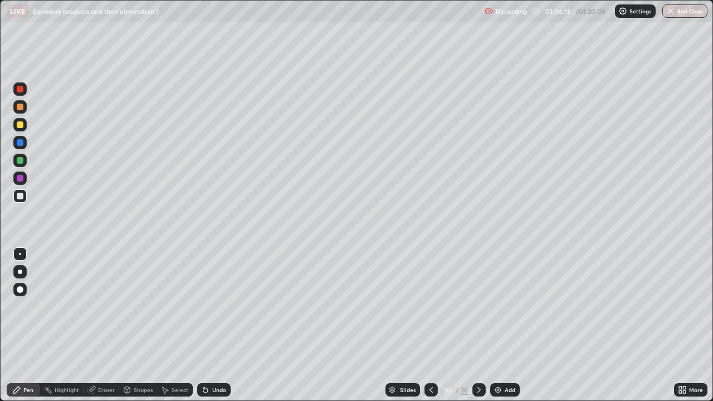
click at [477, 325] on icon at bounding box center [479, 389] width 9 height 9
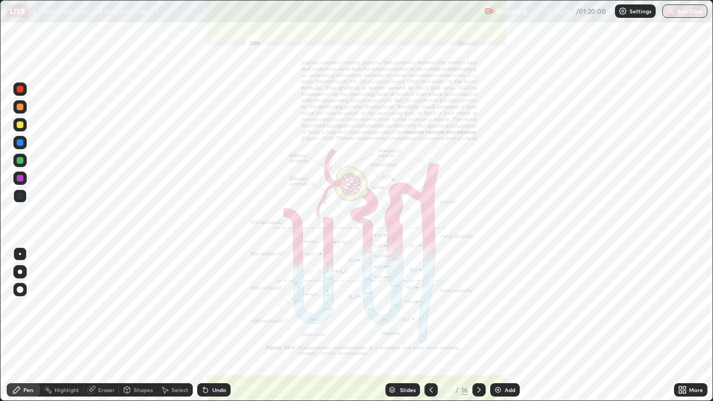
click at [477, 325] on div at bounding box center [478, 390] width 13 height 22
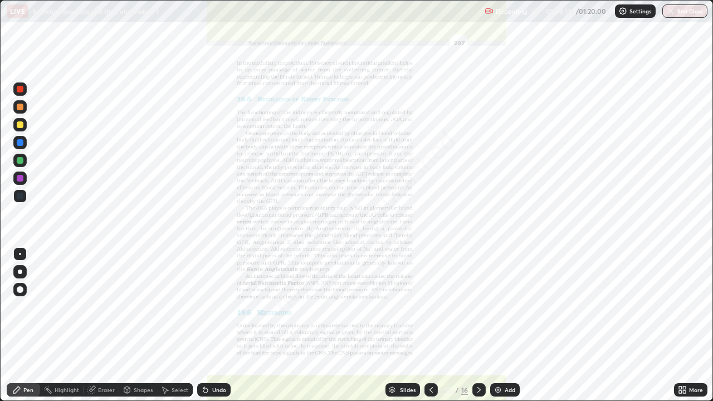
click at [475, 325] on div at bounding box center [478, 389] width 13 height 13
click at [110, 325] on div "Eraser" at bounding box center [106, 390] width 17 height 6
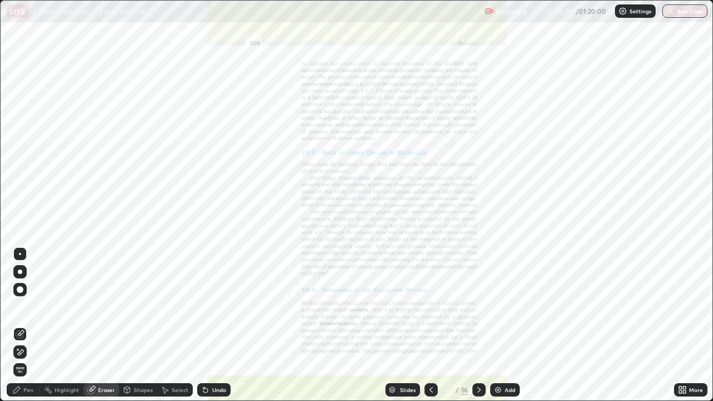
click at [20, 325] on span "Erase all" at bounding box center [20, 369] width 12 height 7
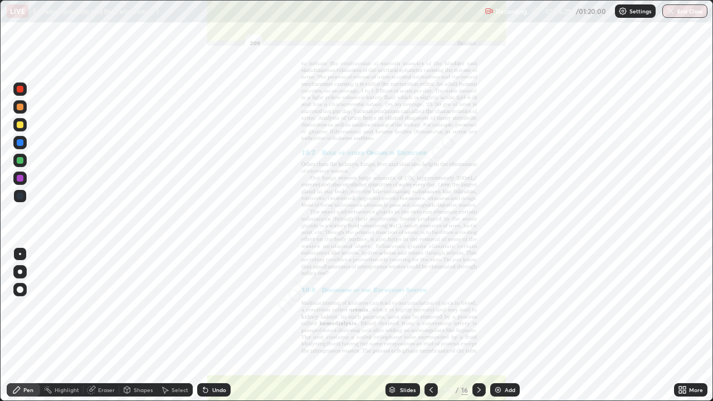
click at [26, 325] on div "Pen" at bounding box center [23, 389] width 33 height 13
click at [20, 195] on div at bounding box center [20, 196] width 7 height 7
click at [21, 178] on div at bounding box center [20, 178] width 7 height 7
click at [20, 177] on div at bounding box center [20, 178] width 7 height 7
click at [20, 197] on div at bounding box center [20, 196] width 7 height 7
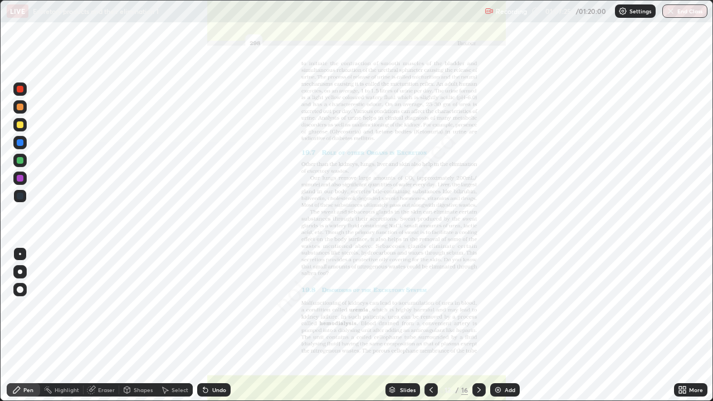
click at [22, 195] on div at bounding box center [20, 196] width 7 height 7
click at [19, 197] on div at bounding box center [20, 196] width 7 height 7
click at [110, 325] on div "Eraser" at bounding box center [102, 389] width 36 height 13
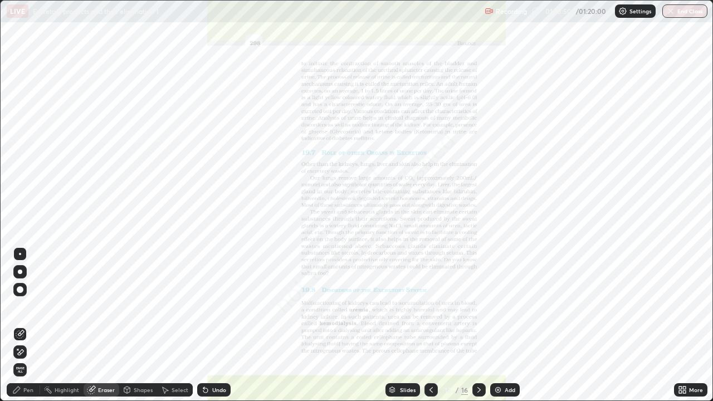
click at [21, 325] on span "Erase all" at bounding box center [20, 369] width 12 height 7
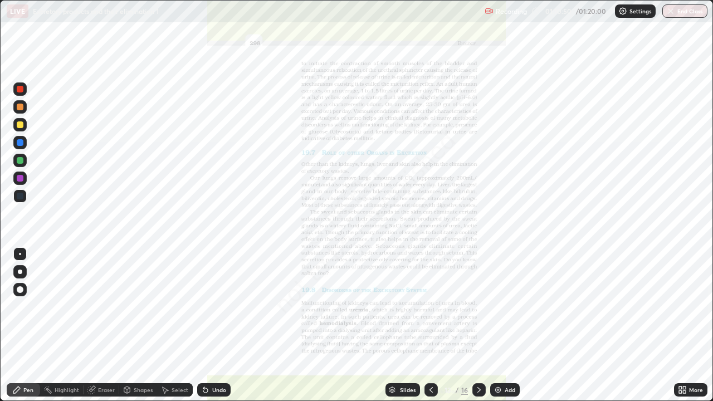
click at [23, 325] on div "Pen" at bounding box center [28, 390] width 10 height 6
click at [18, 177] on div at bounding box center [20, 178] width 7 height 7
click at [21, 143] on div at bounding box center [20, 142] width 7 height 7
click at [106, 325] on div "Eraser" at bounding box center [106, 390] width 17 height 6
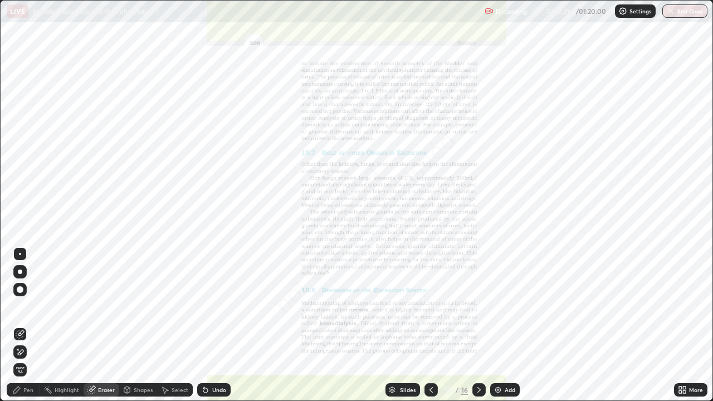
click at [21, 325] on span "Erase all" at bounding box center [20, 369] width 12 height 7
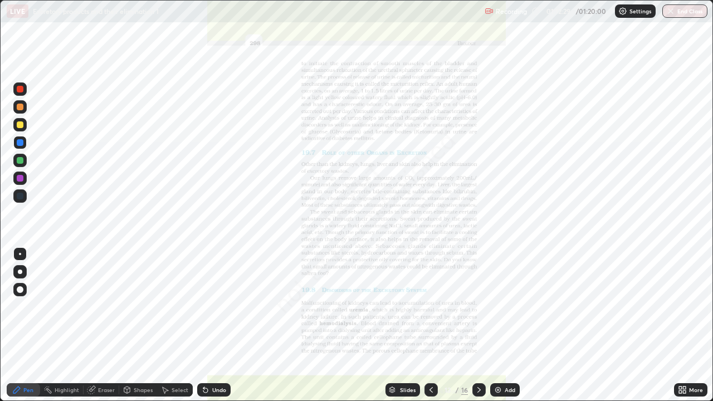
click at [30, 325] on div "Pen" at bounding box center [28, 390] width 10 height 6
click at [21, 194] on div at bounding box center [20, 196] width 7 height 7
click at [106, 325] on div "Eraser" at bounding box center [106, 390] width 17 height 6
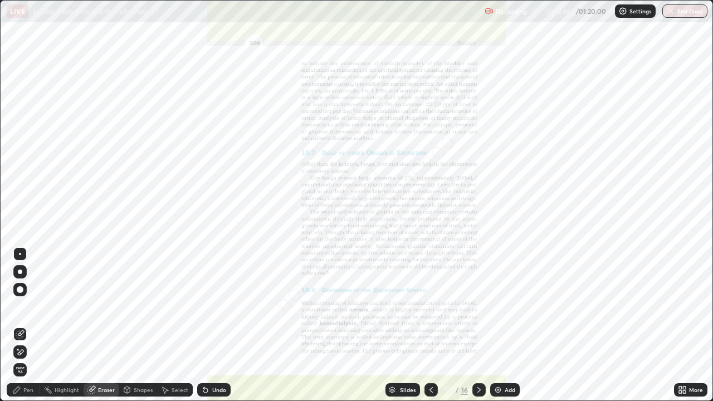
click at [28, 325] on div "Pen" at bounding box center [28, 390] width 10 height 6
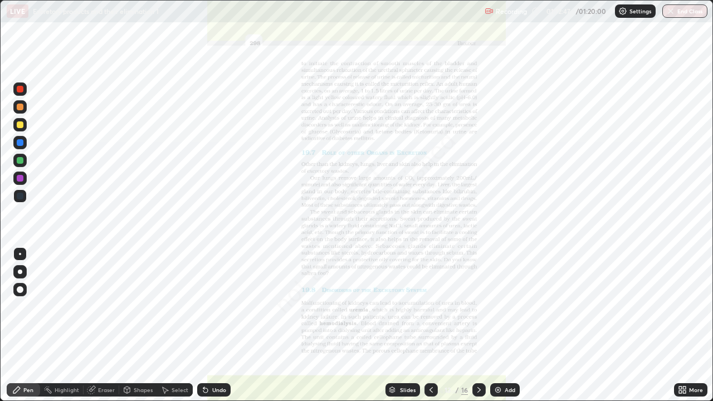
click at [24, 197] on div at bounding box center [19, 195] width 13 height 13
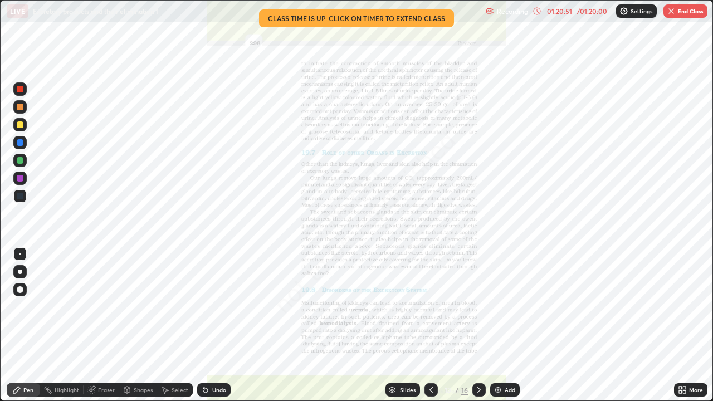
click at [102, 325] on div "Eraser" at bounding box center [106, 390] width 17 height 6
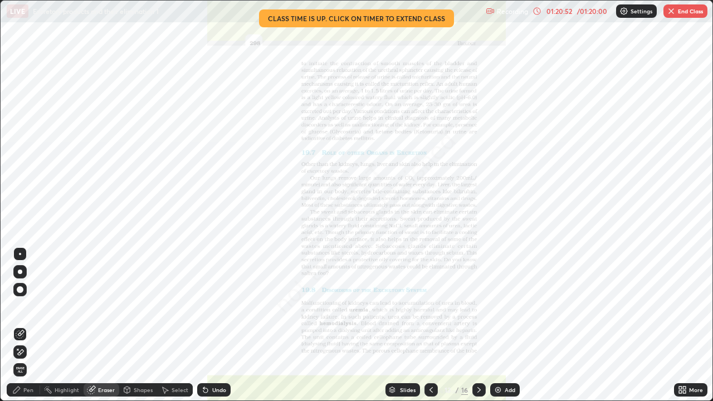
click at [20, 325] on span "Erase all" at bounding box center [20, 369] width 12 height 7
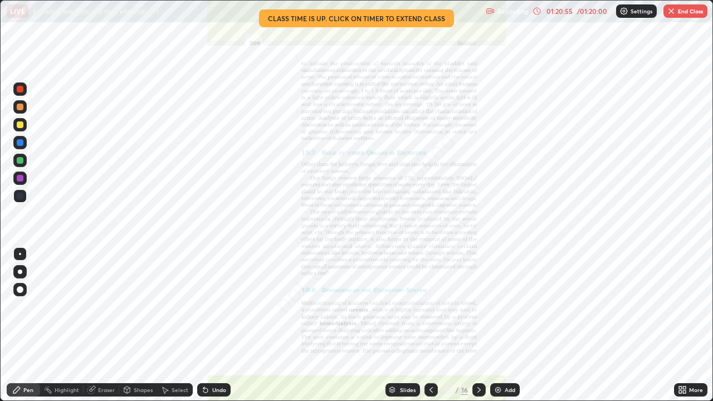
click at [689, 15] on button "End Class" at bounding box center [685, 10] width 44 height 13
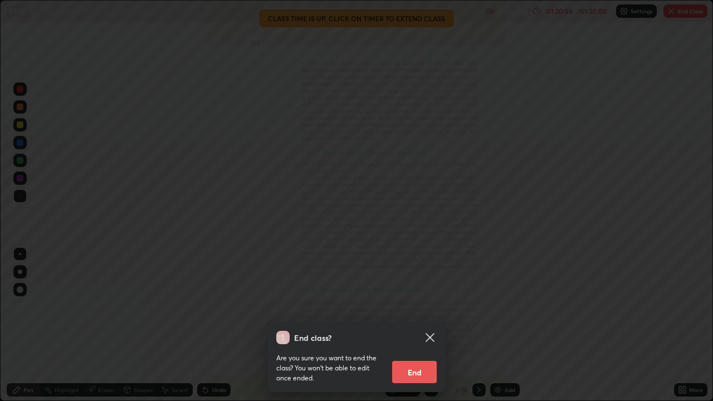
click at [431, 325] on button "End" at bounding box center [414, 372] width 45 height 22
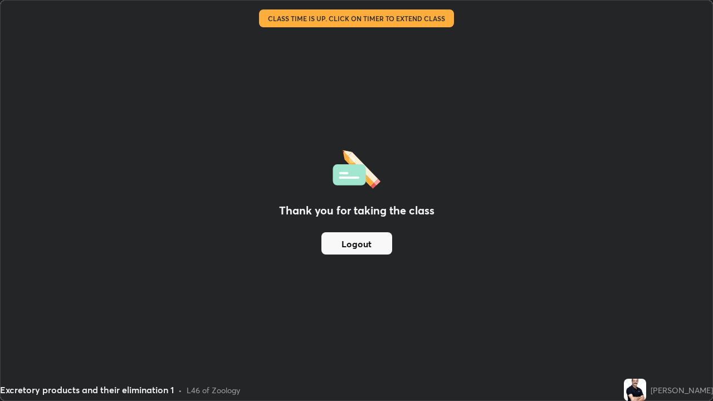
click at [356, 248] on button "Logout" at bounding box center [356, 243] width 71 height 22
